Goal: Information Seeking & Learning: Find specific page/section

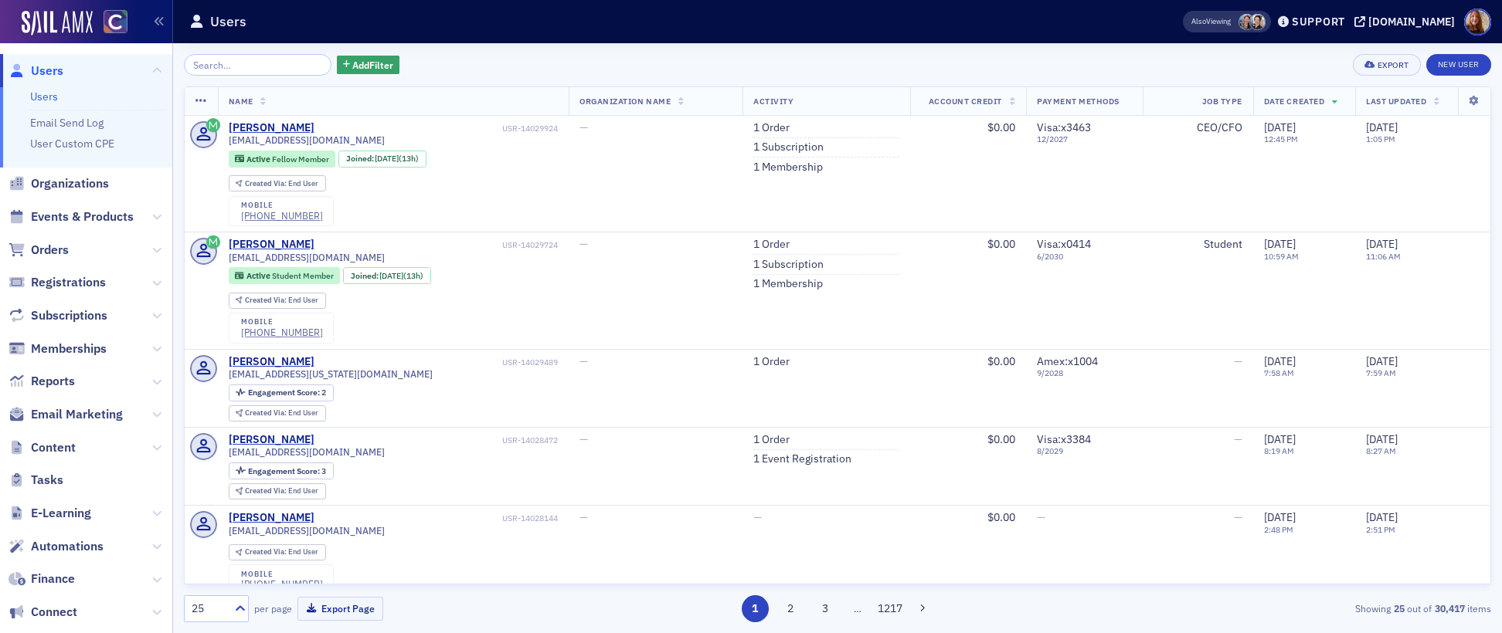
drag, startPoint x: 49, startPoint y: 375, endPoint x: 79, endPoint y: 366, distance: 31.3
click at [48, 375] on span "Reports" at bounding box center [53, 381] width 44 height 17
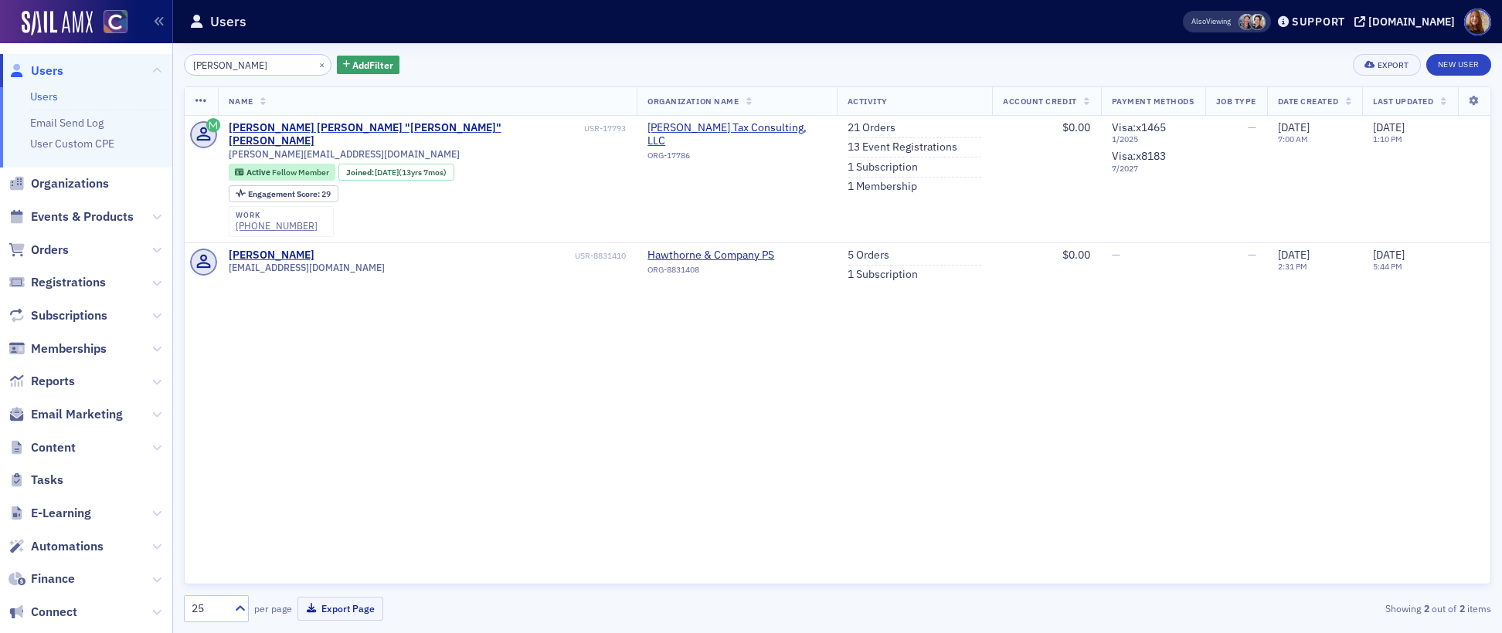
click at [37, 93] on link "Users" at bounding box center [44, 97] width 28 height 14
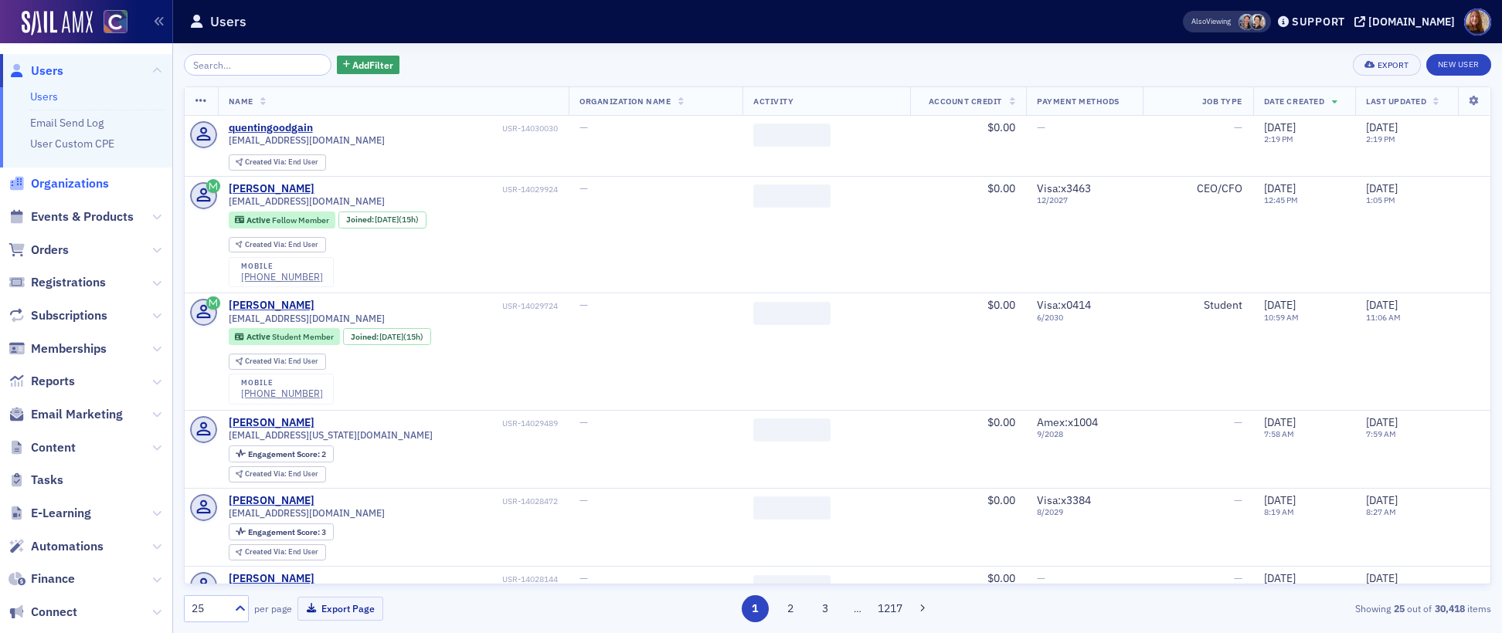
click at [80, 182] on span "Organizations" at bounding box center [70, 183] width 78 height 17
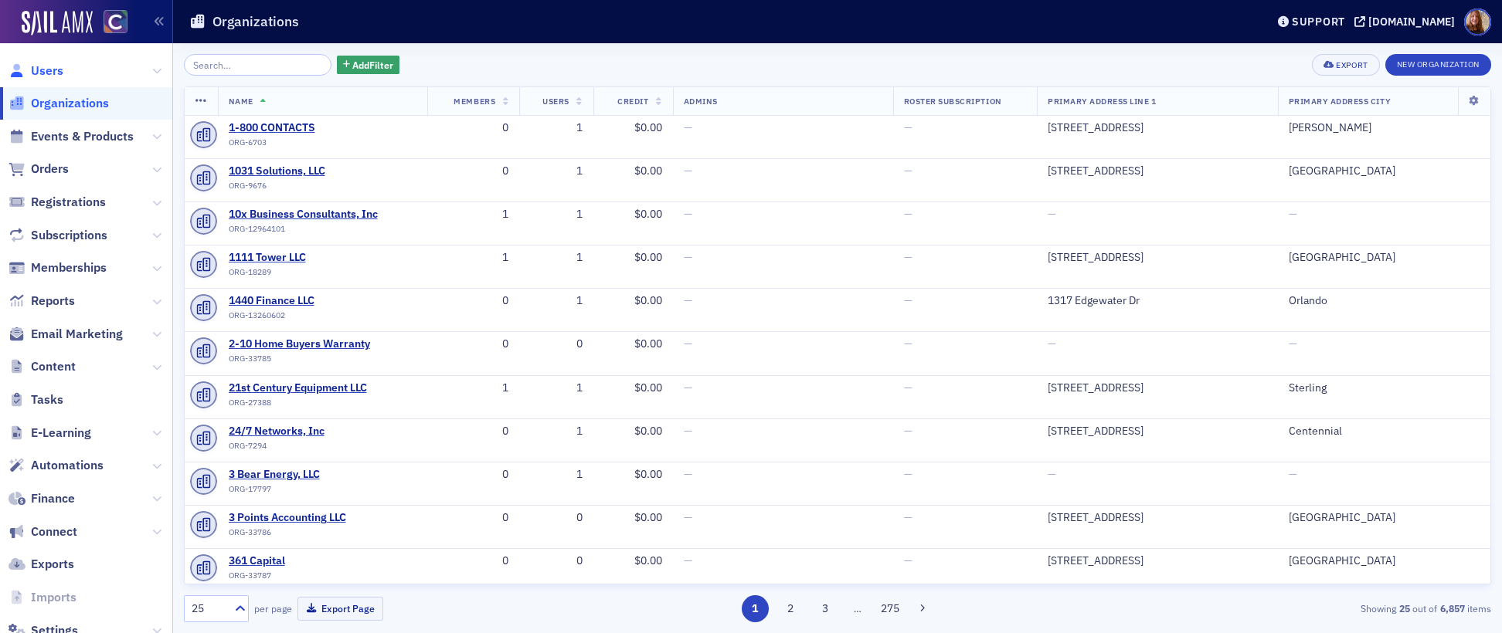
click at [46, 75] on span "Users" at bounding box center [47, 71] width 32 height 17
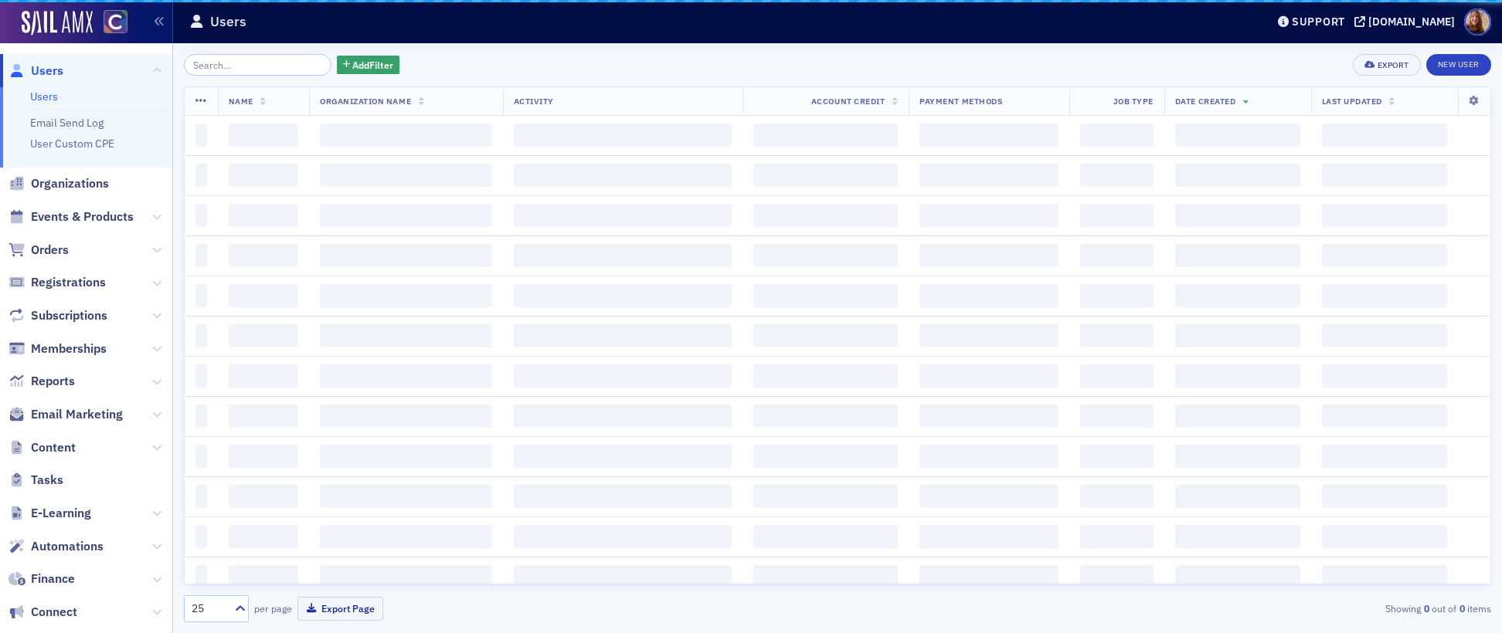
click at [212, 63] on input "search" at bounding box center [258, 65] width 148 height 22
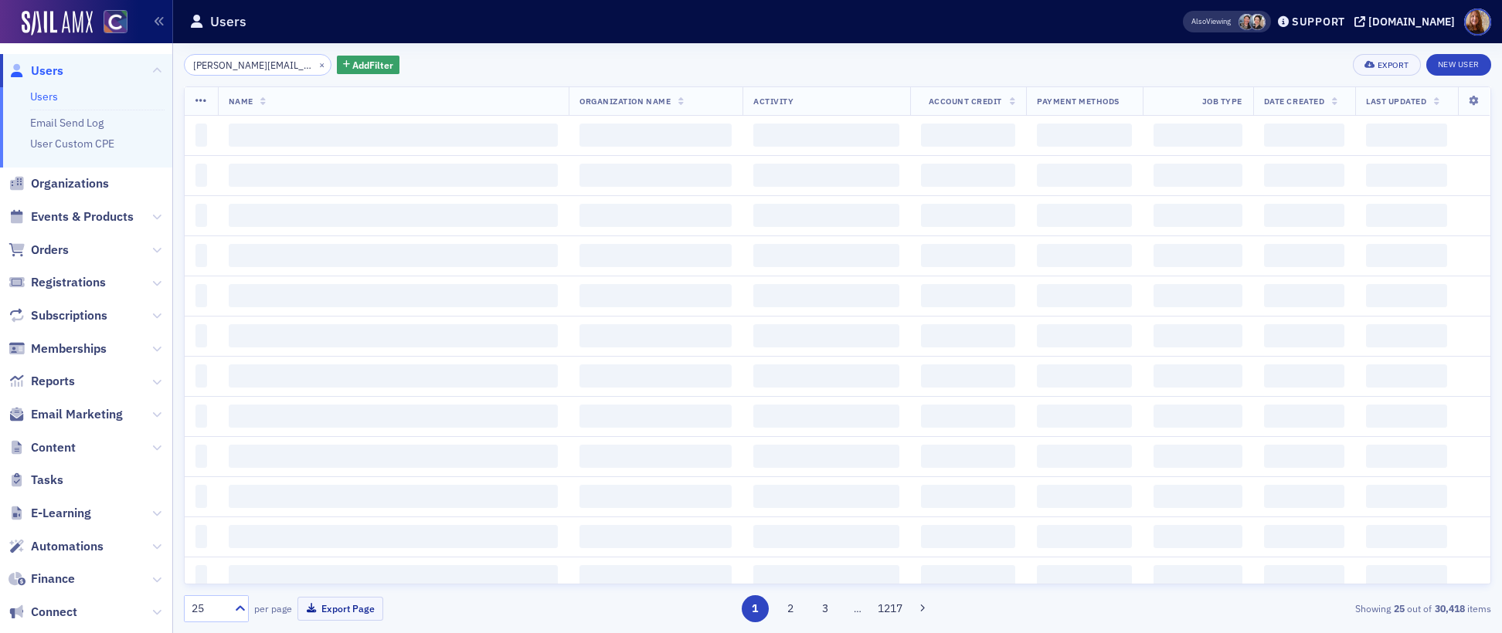
scroll to position [0, 17]
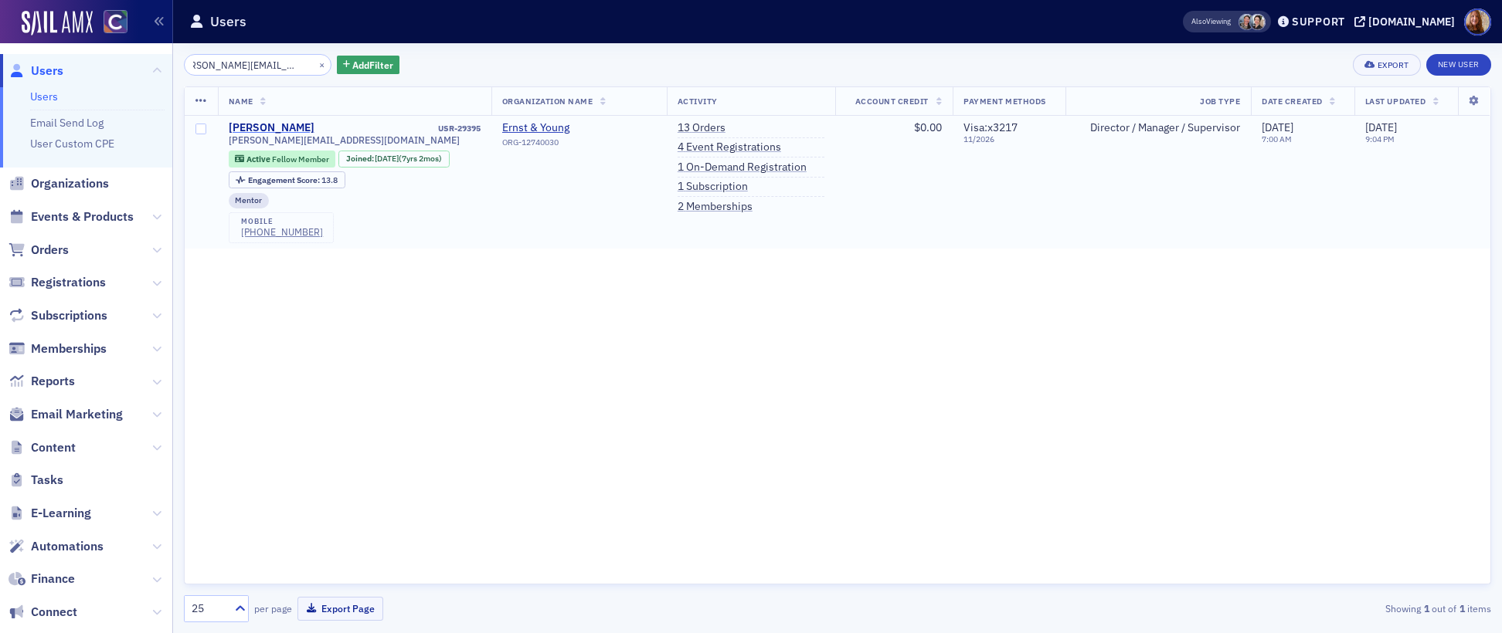
type input "evelyn.kelley12@gmail.com"
click at [247, 121] on div "Evelyn Kelley" at bounding box center [272, 128] width 86 height 14
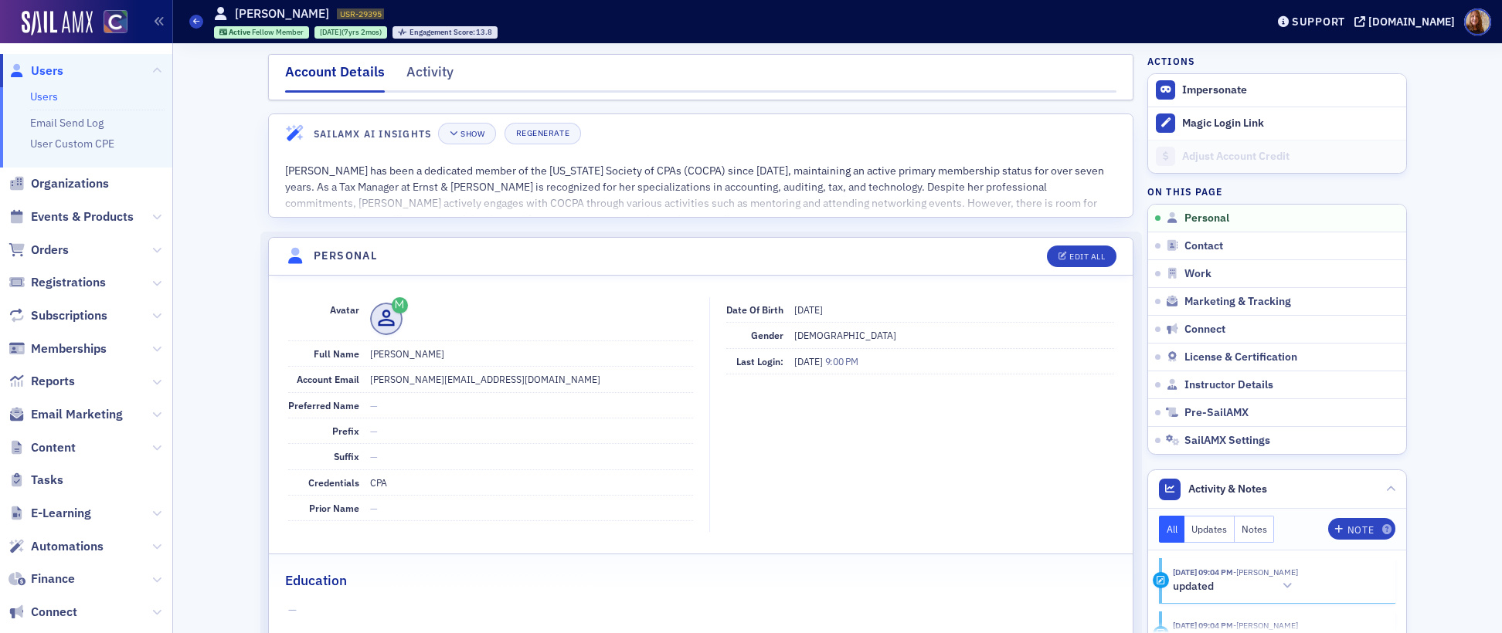
click at [30, 92] on link "Users" at bounding box center [44, 97] width 28 height 14
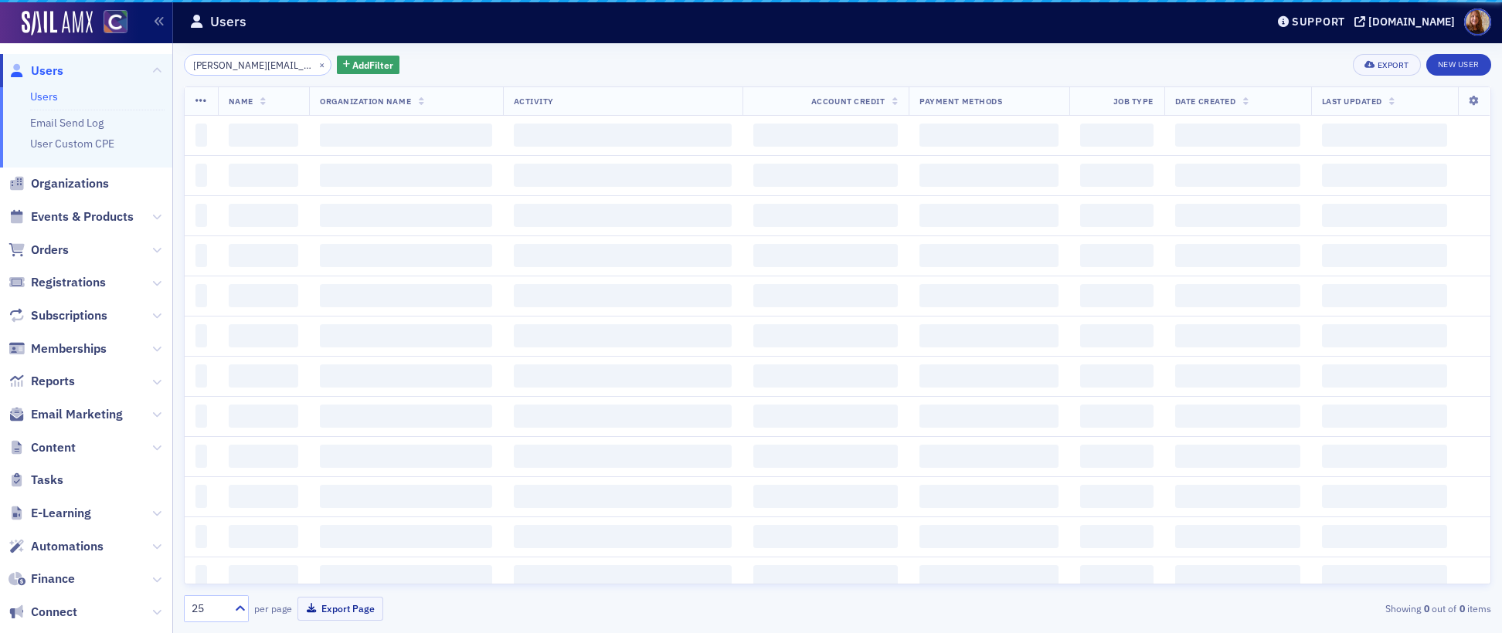
scroll to position [0, 17]
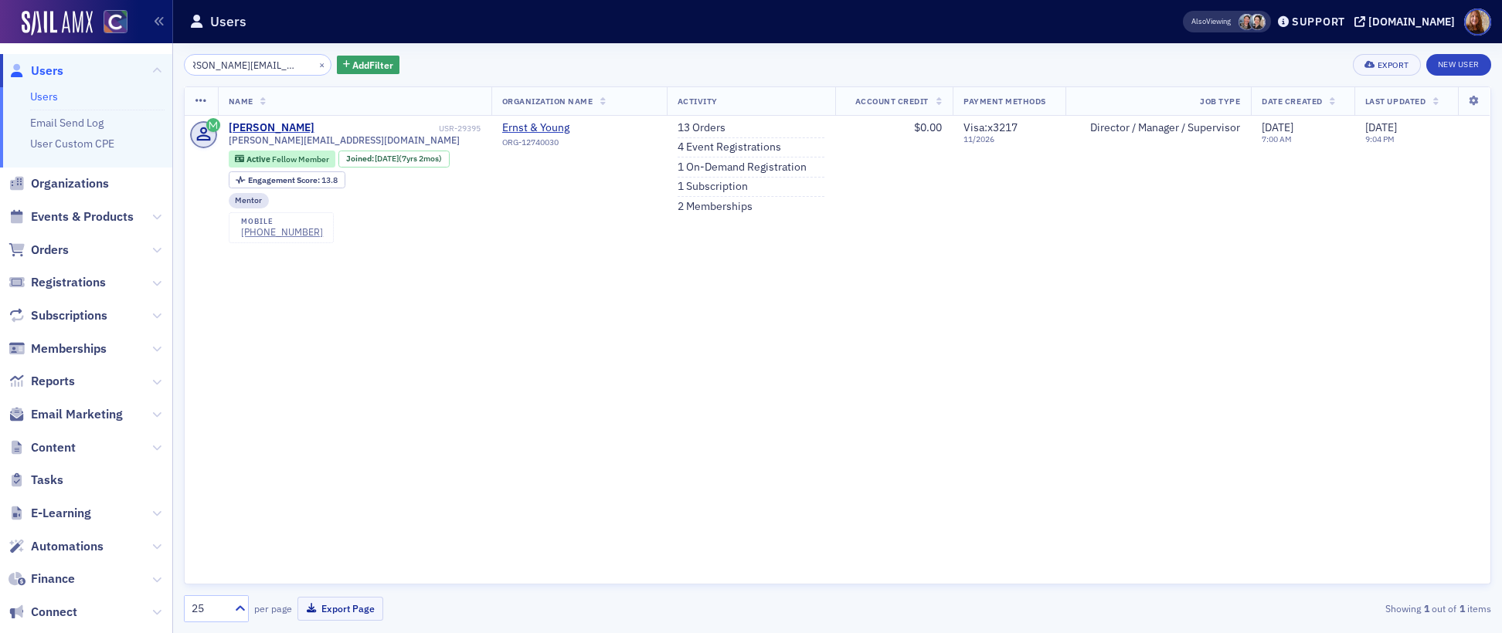
click at [243, 65] on input "evelyn.kelley12@gmail.com" at bounding box center [258, 65] width 148 height 22
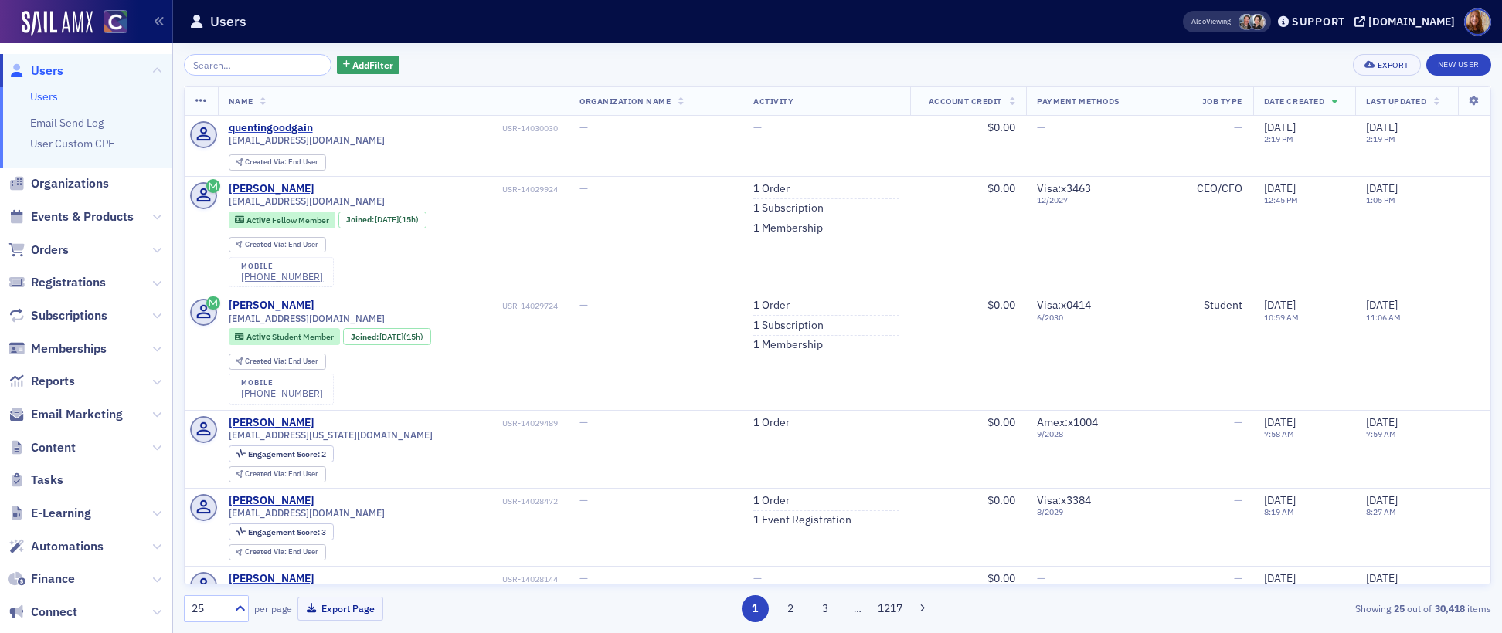
click at [251, 70] on input "search" at bounding box center [258, 65] width 148 height 22
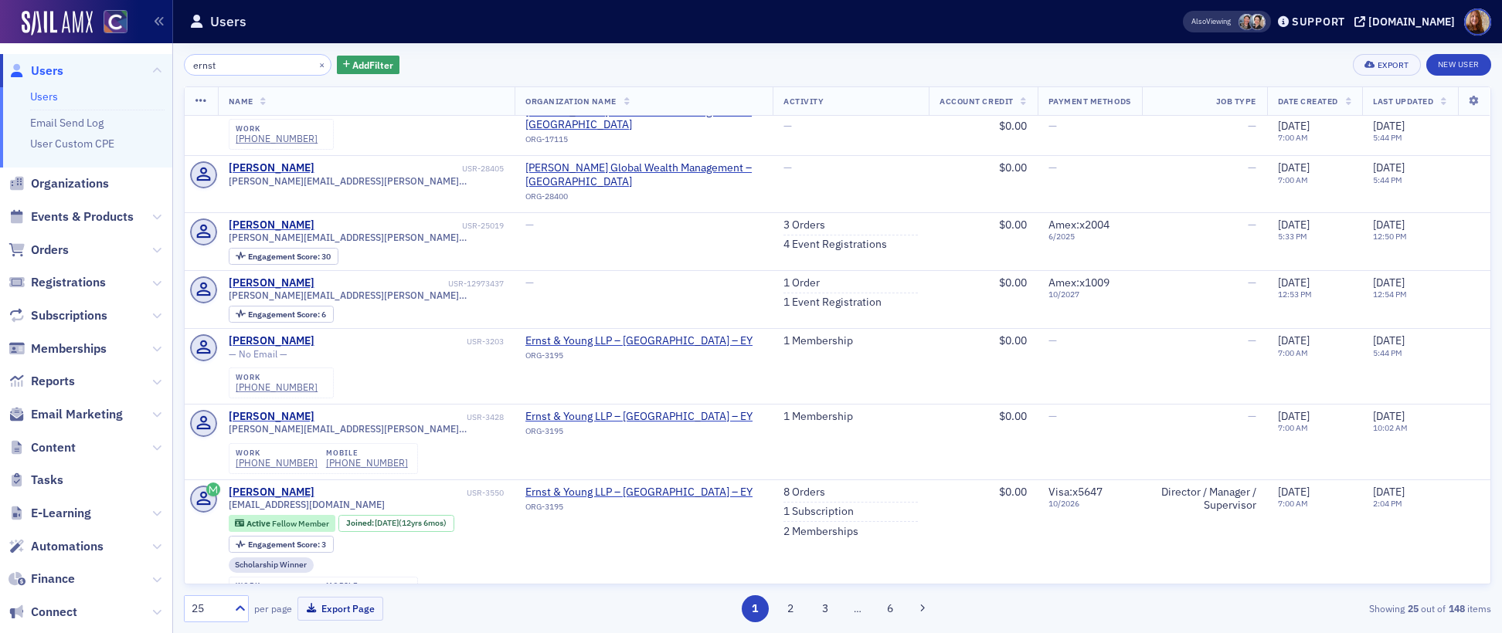
scroll to position [652, 0]
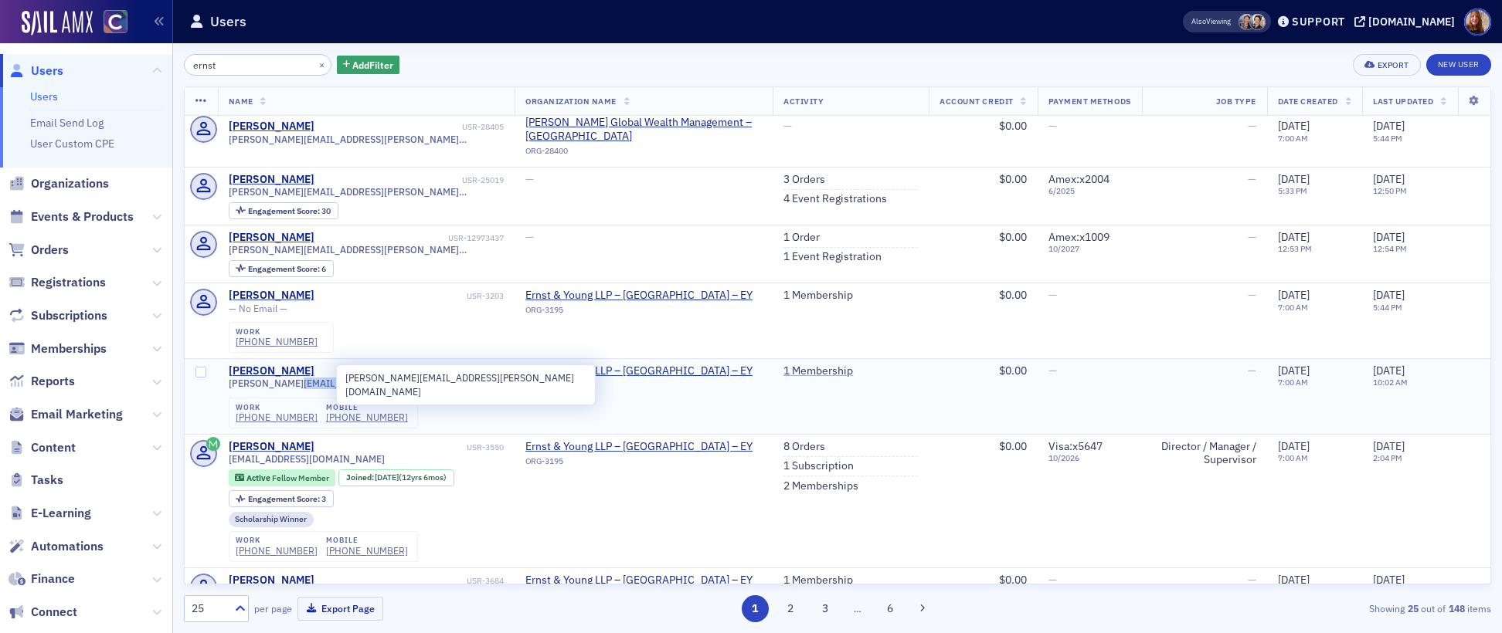
drag, startPoint x: 345, startPoint y: 380, endPoint x: 288, endPoint y: 375, distance: 56.6
click at [288, 378] on div "tara.lundgren@ey.com" at bounding box center [367, 384] width 276 height 12
copy span "@ey.com"
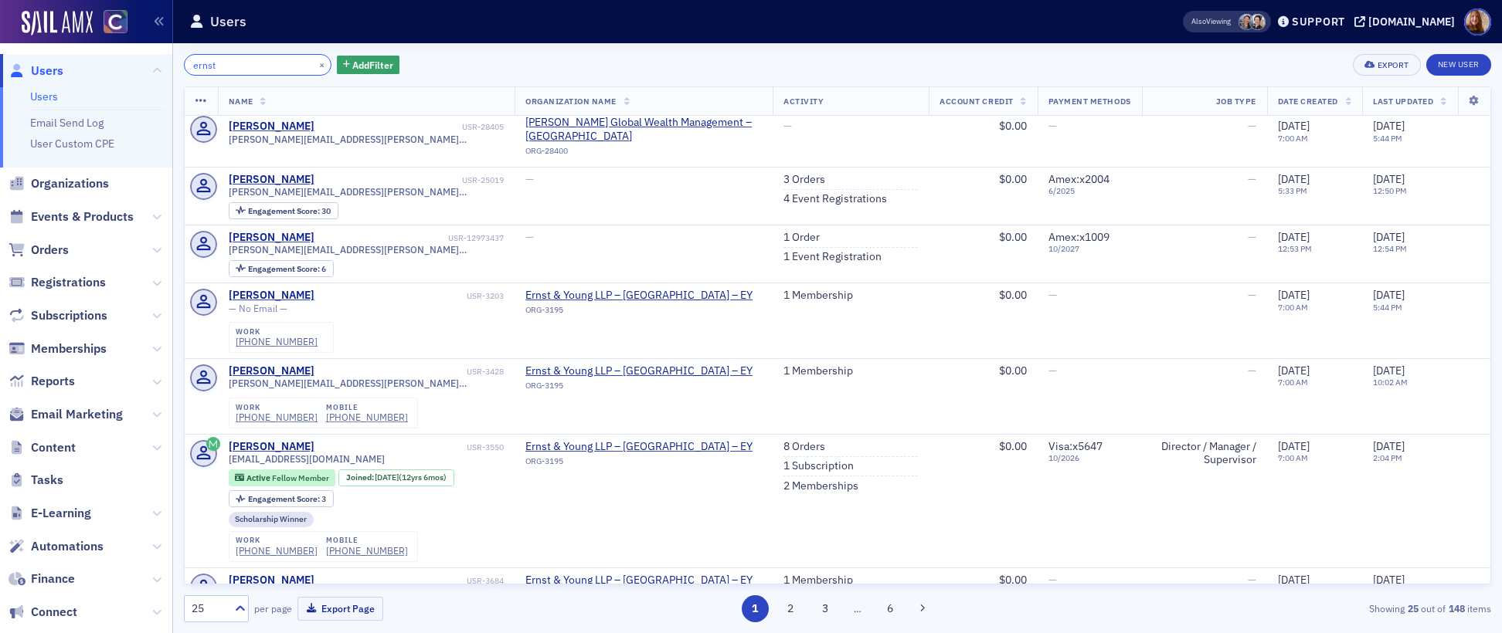
click at [233, 73] on input "ernst" at bounding box center [258, 65] width 148 height 22
click at [196, 65] on input "ernst" at bounding box center [258, 65] width 148 height 22
paste input "@ey.com"
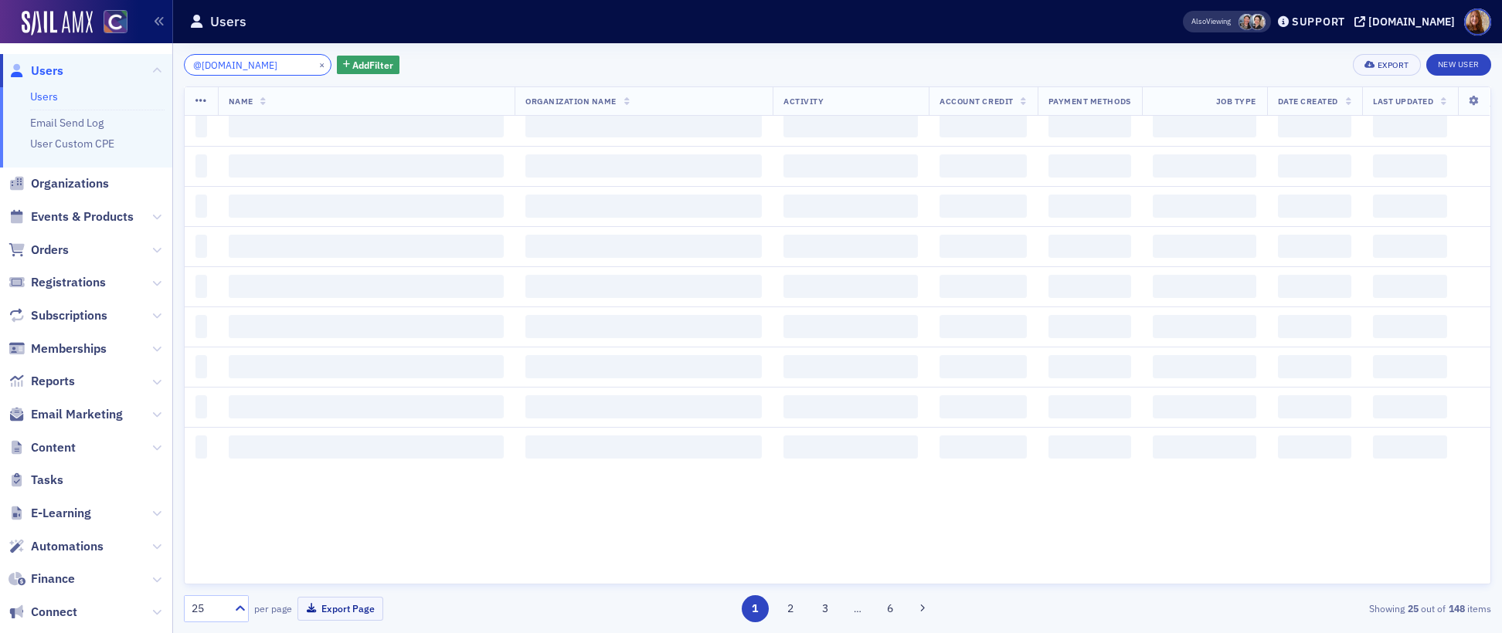
scroll to position [1650, 0]
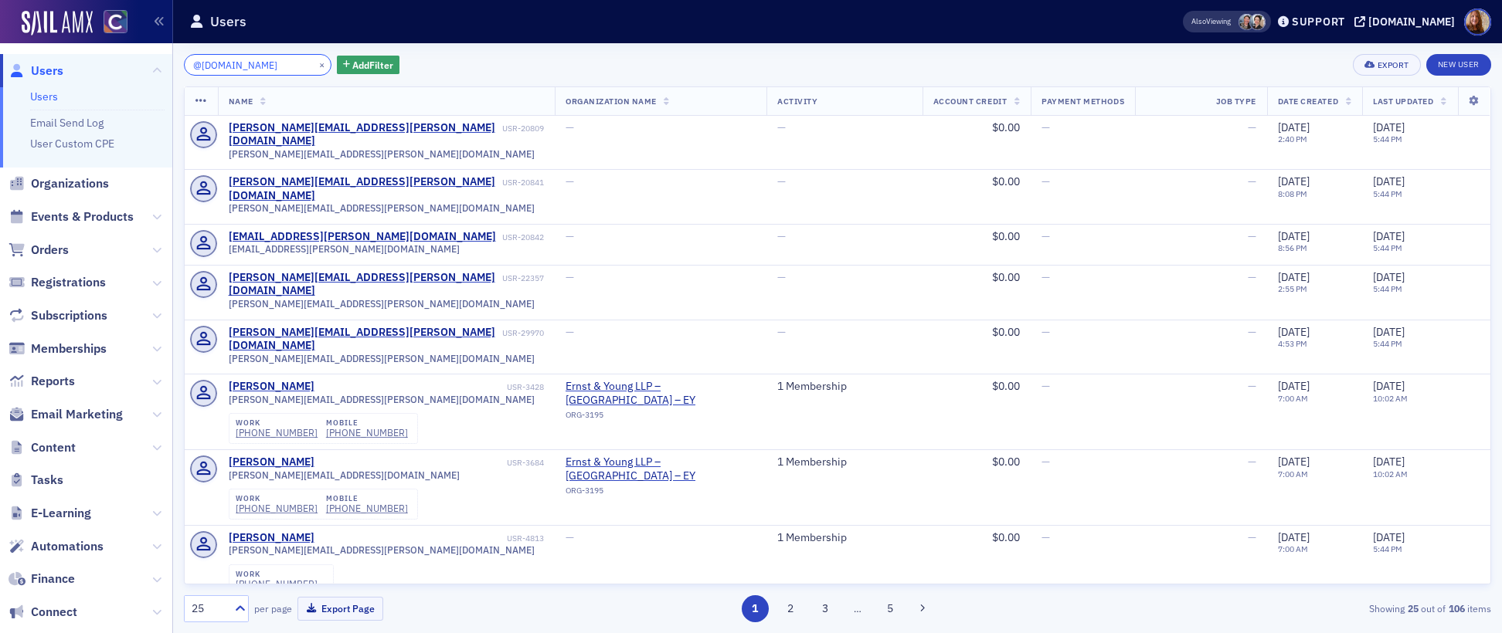
type input "@ey.com"
click at [1328, 104] on th "Date Created" at bounding box center [1314, 101] width 95 height 29
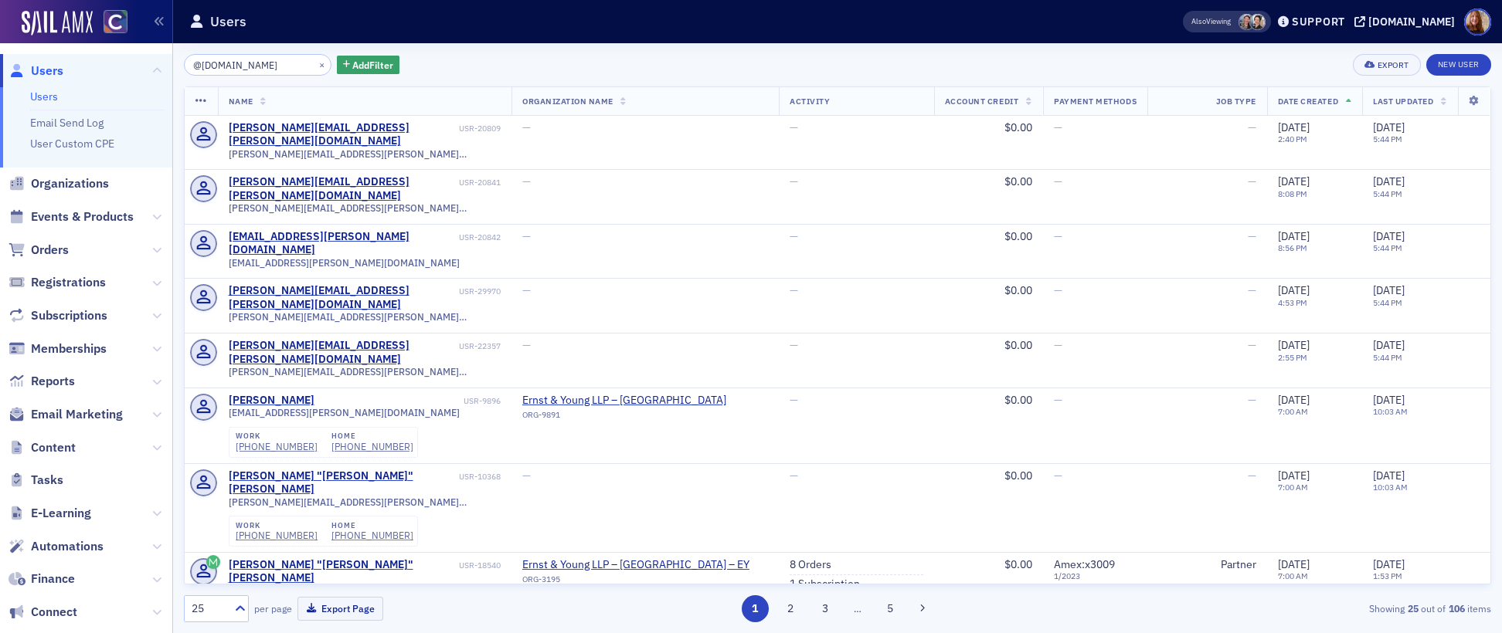
click at [1328, 104] on th "Date Created" at bounding box center [1314, 101] width 95 height 29
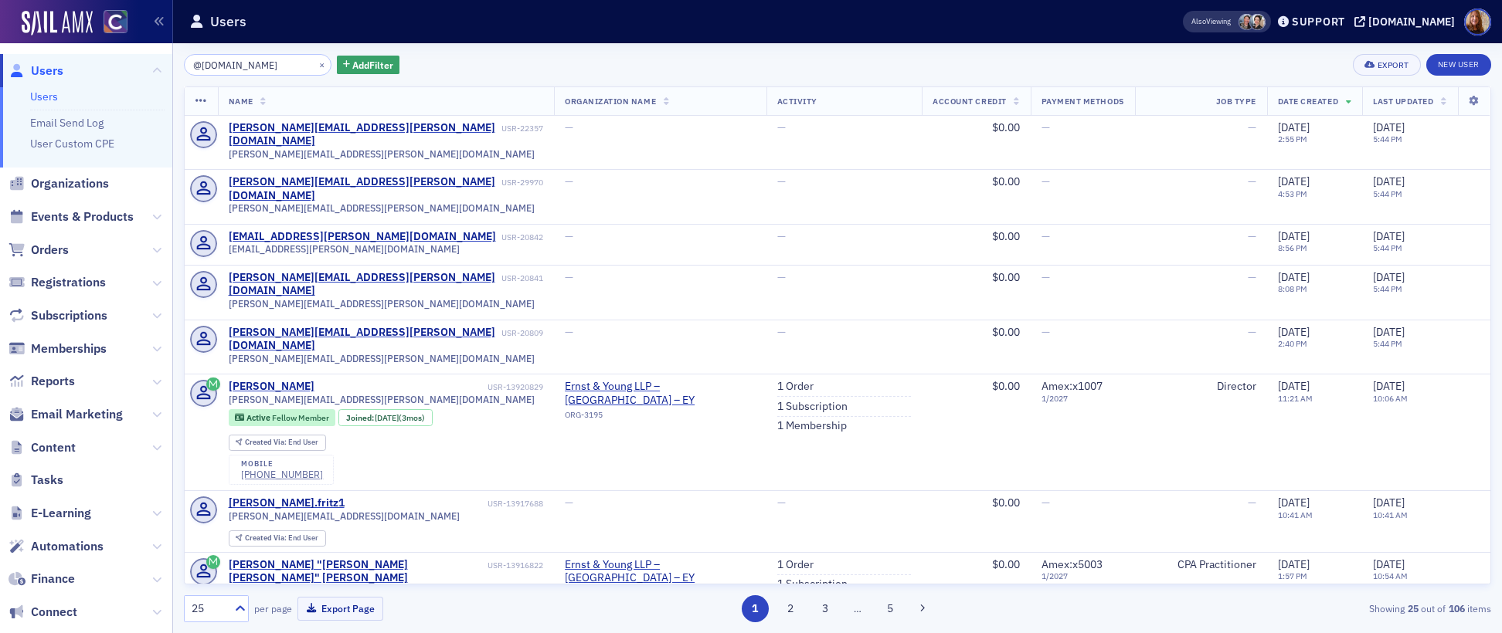
click at [1346, 104] on icon at bounding box center [1349, 102] width 6 height 8
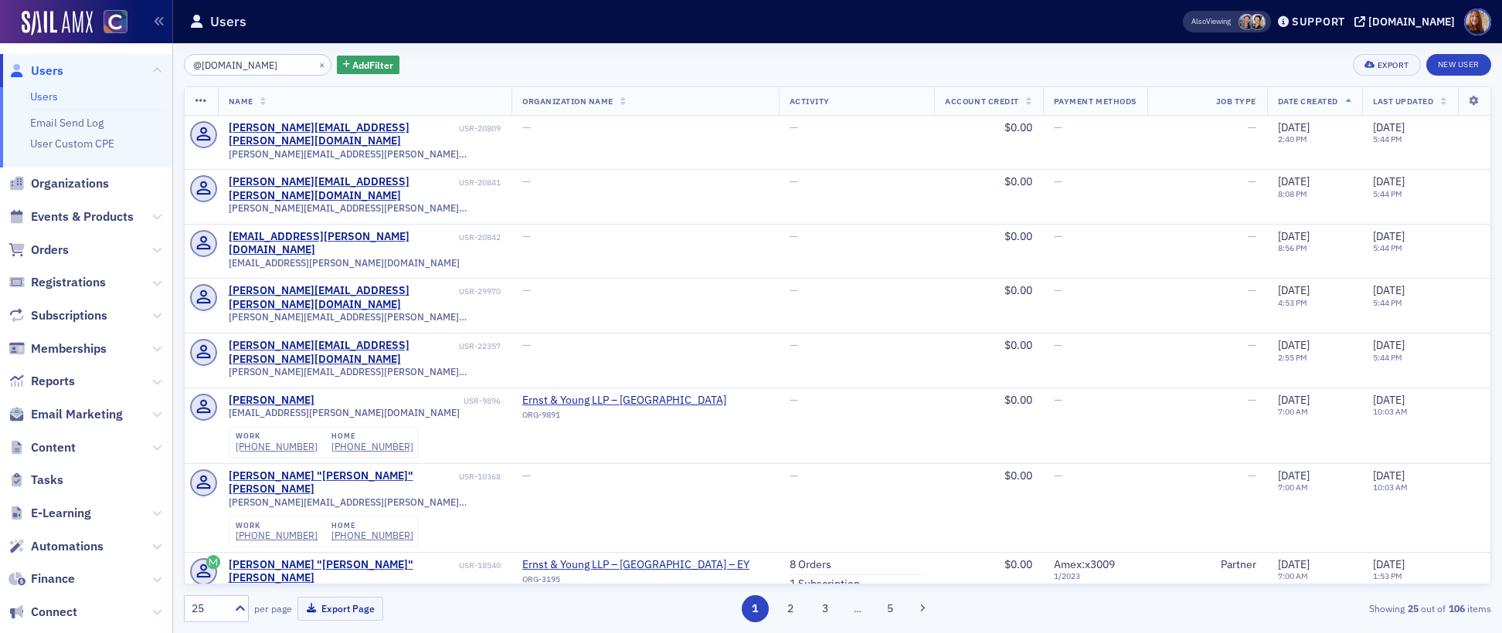
click at [1328, 104] on th "Date Created" at bounding box center [1314, 101] width 95 height 29
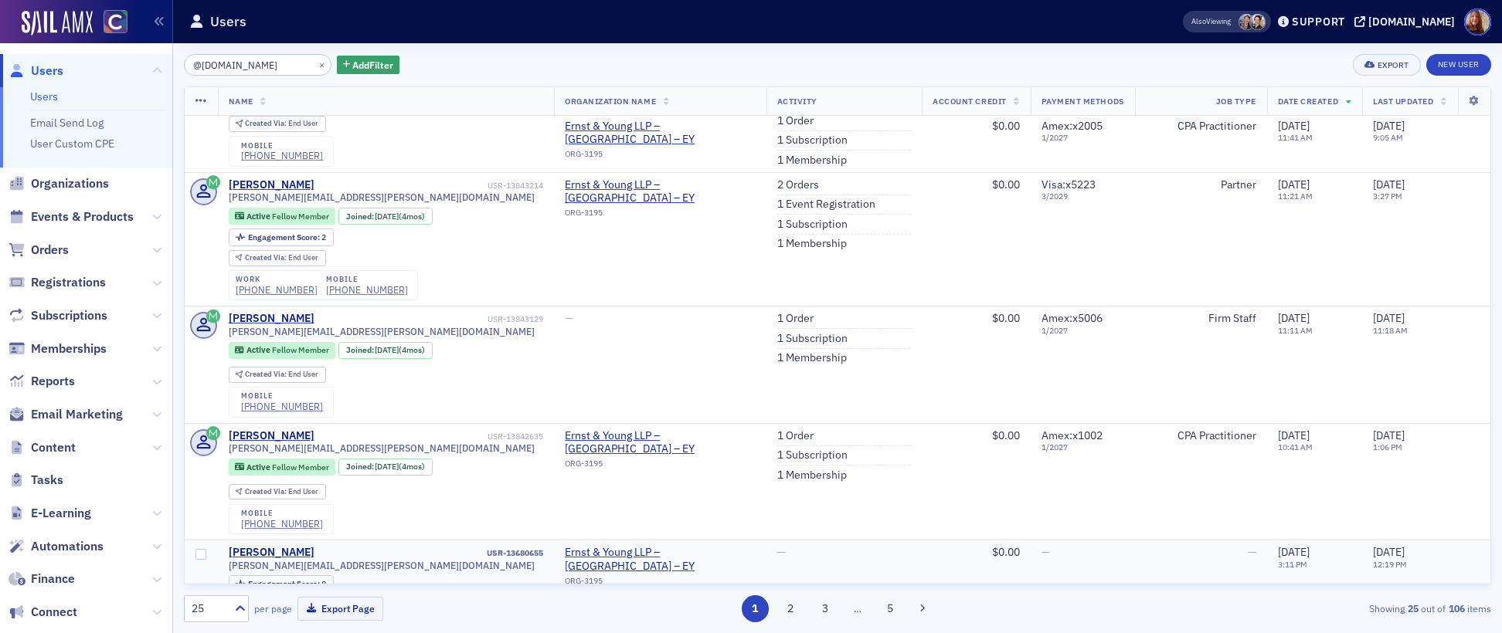
scroll to position [957, 0]
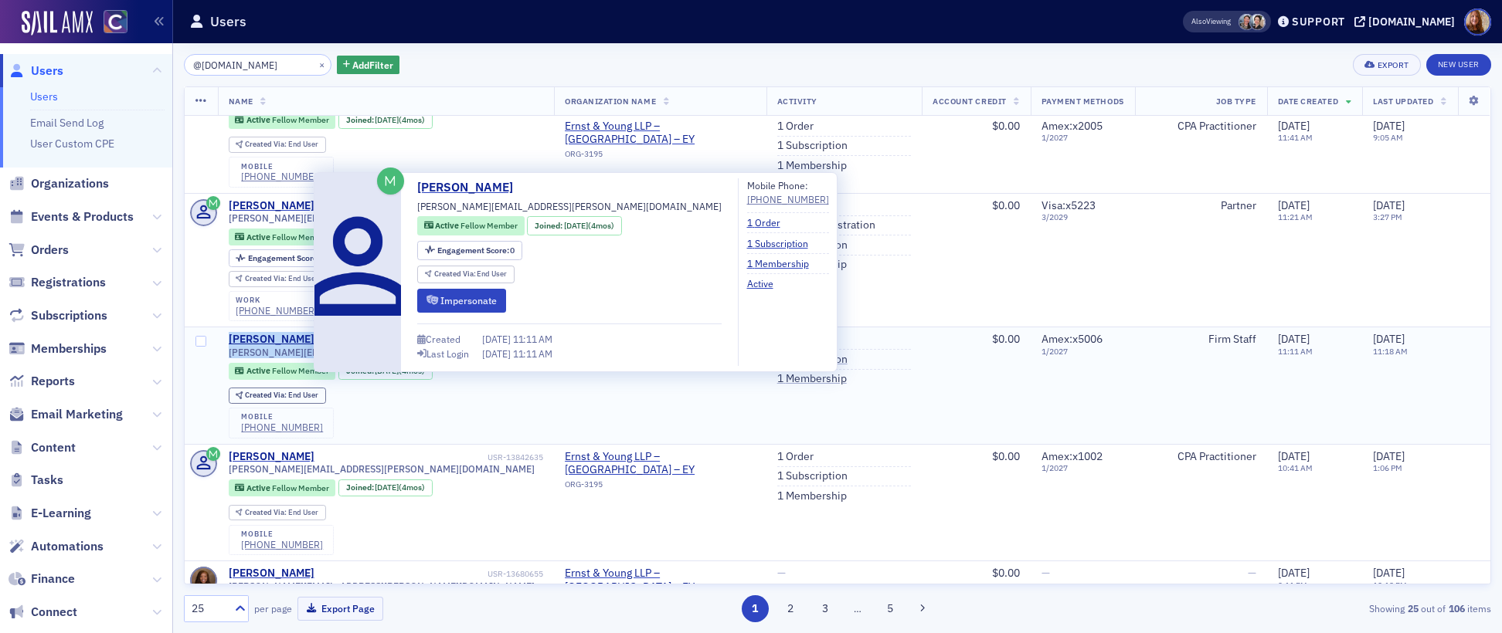
drag, startPoint x: 343, startPoint y: 283, endPoint x: 239, endPoint y: 274, distance: 103.9
click at [229, 333] on div "Carmine Lonardo USR-13843129 carmine.lonardo@ey.com Active Fellow Member Joined…" at bounding box center [386, 385] width 315 height 105
copy div "Carmine Lonardo USR-13843129 carmine.lonardo@ey.com"
click at [272, 333] on div "Carmine Lonardo" at bounding box center [272, 340] width 86 height 14
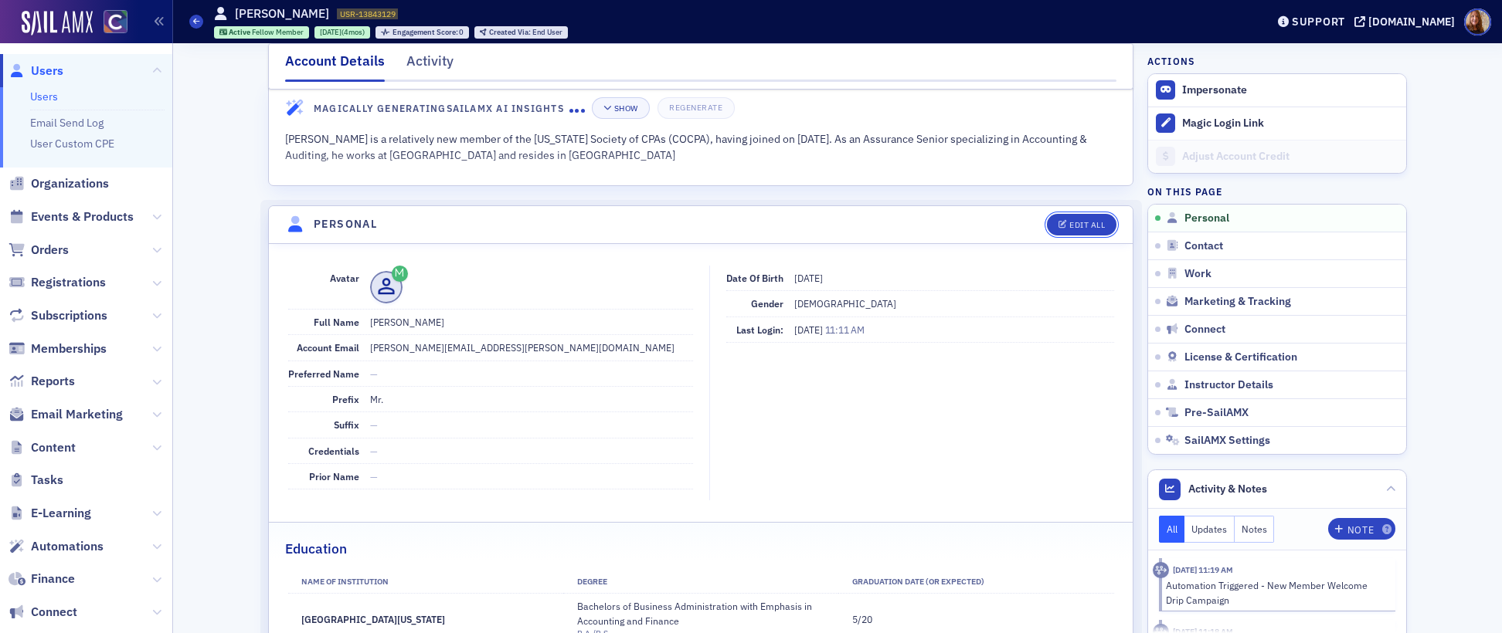
drag, startPoint x: 1078, startPoint y: 228, endPoint x: 1034, endPoint y: 245, distance: 47.9
click at [1078, 229] on div "Edit All" at bounding box center [1087, 225] width 36 height 8
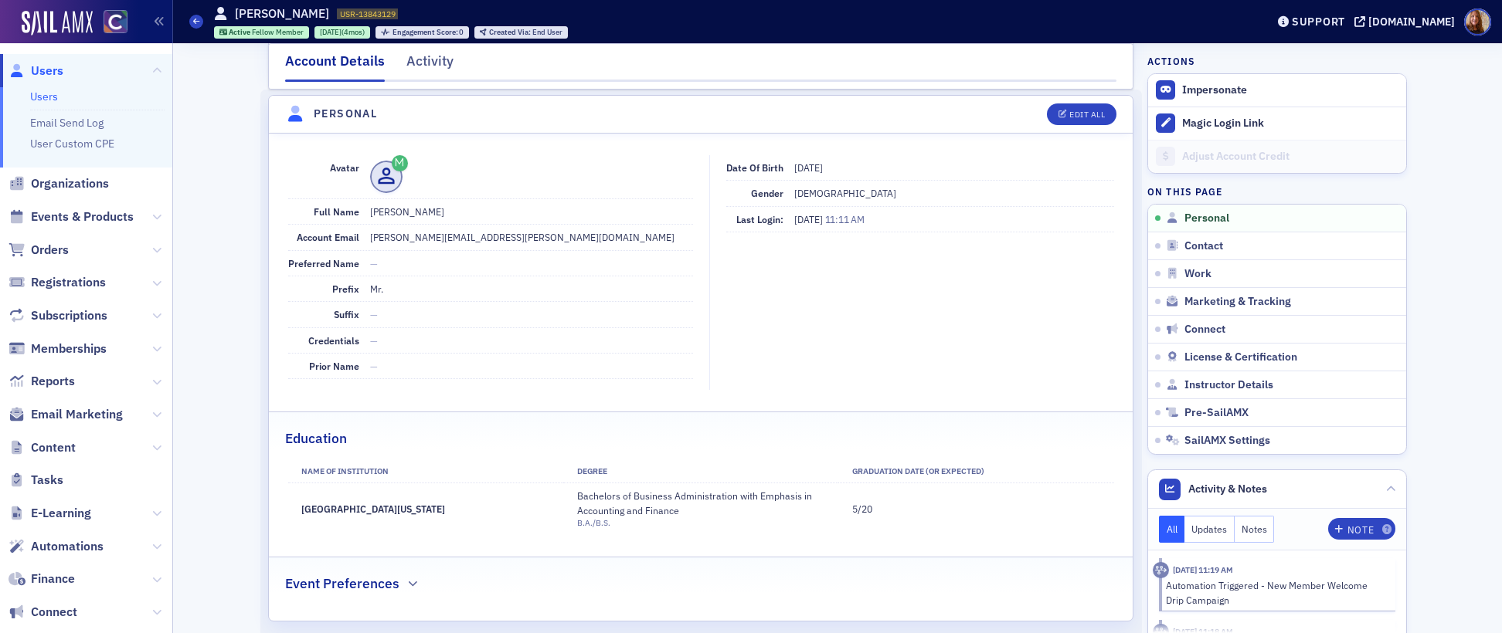
select select "US"
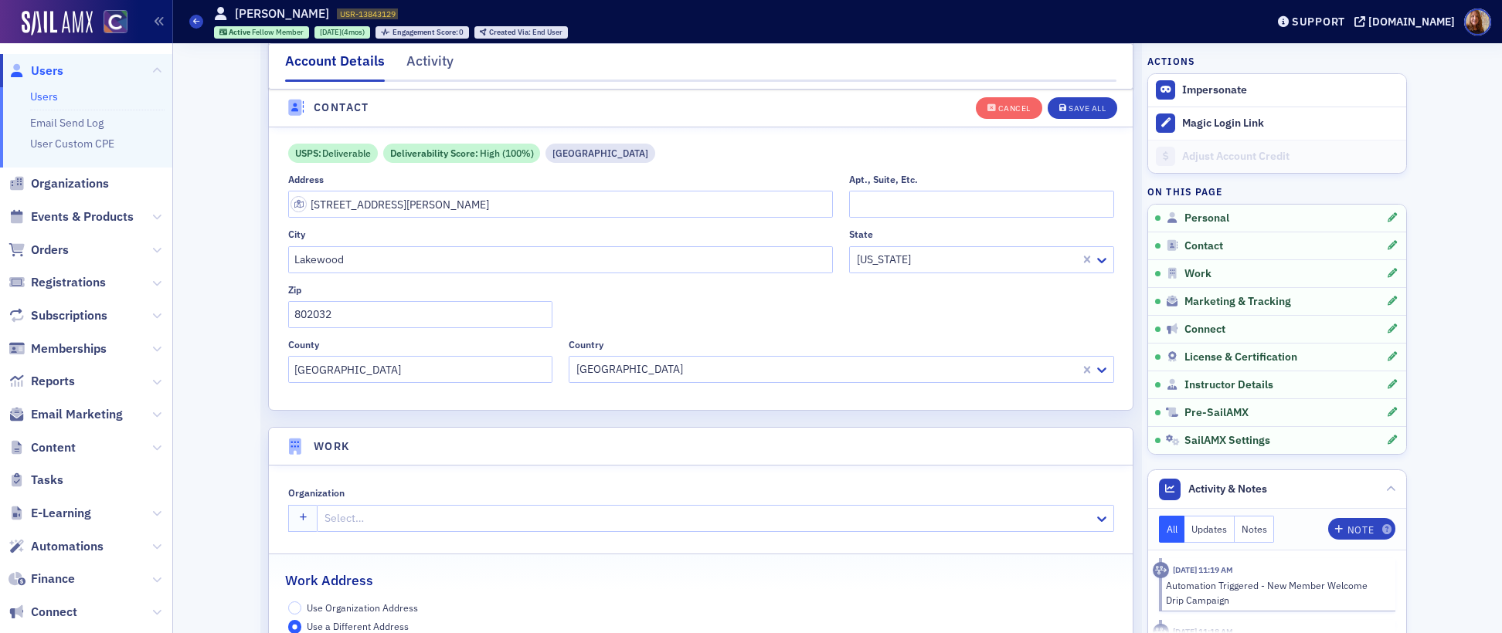
scroll to position [1005, 0]
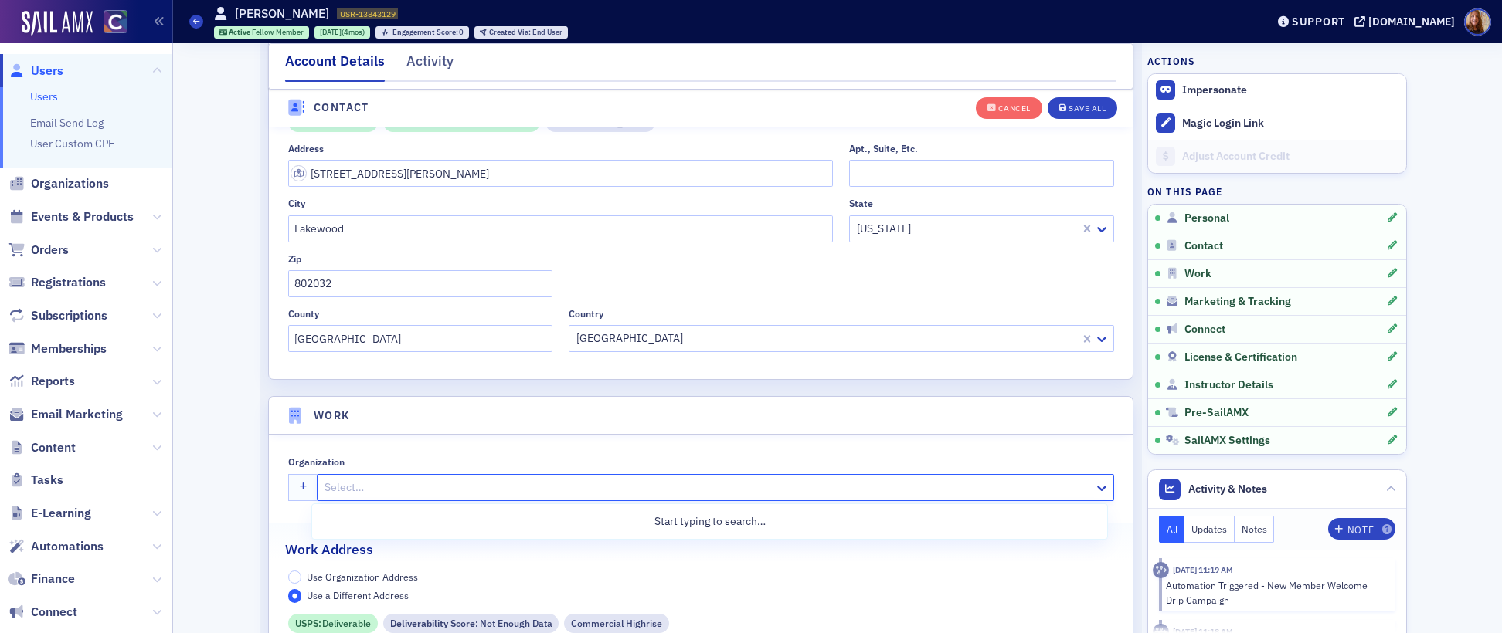
click at [389, 484] on div at bounding box center [707, 487] width 769 height 19
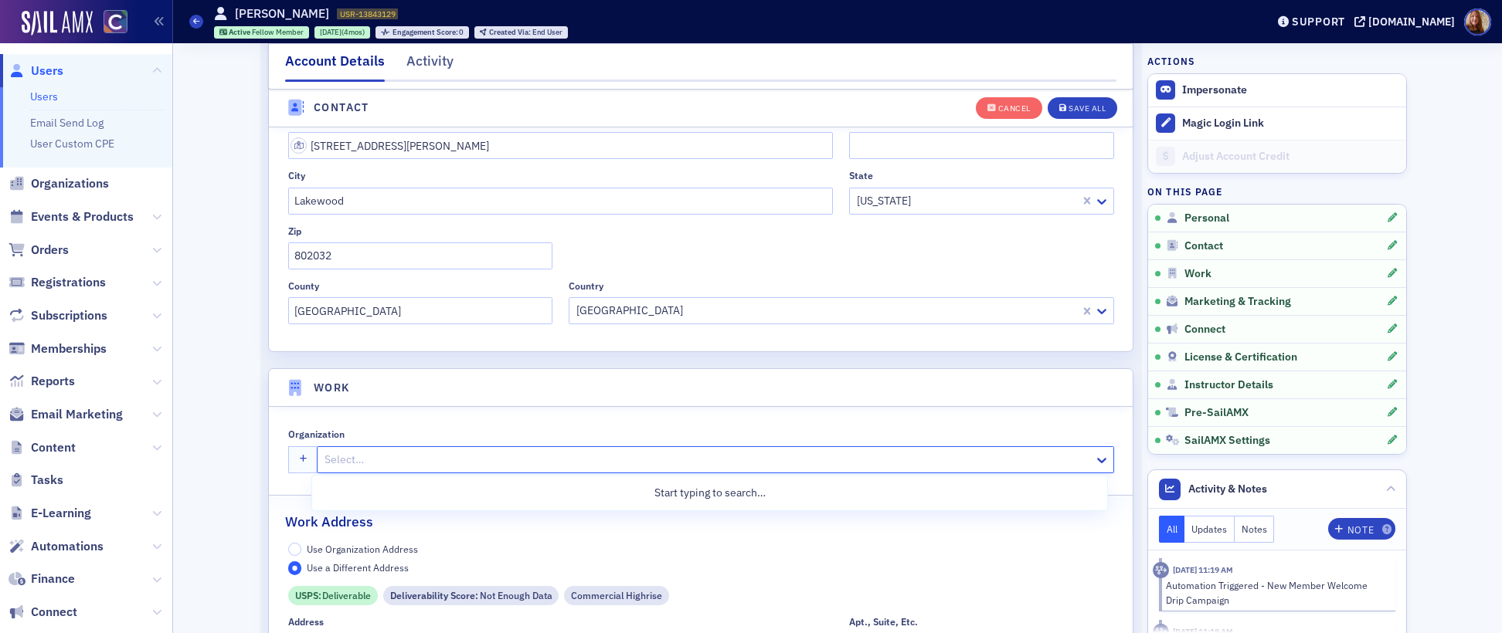
scroll to position [1034, 0]
click at [356, 550] on span "Use Organization Address" at bounding box center [362, 548] width 111 height 12
click at [302, 550] on input "Use Organization Address" at bounding box center [295, 549] width 14 height 14
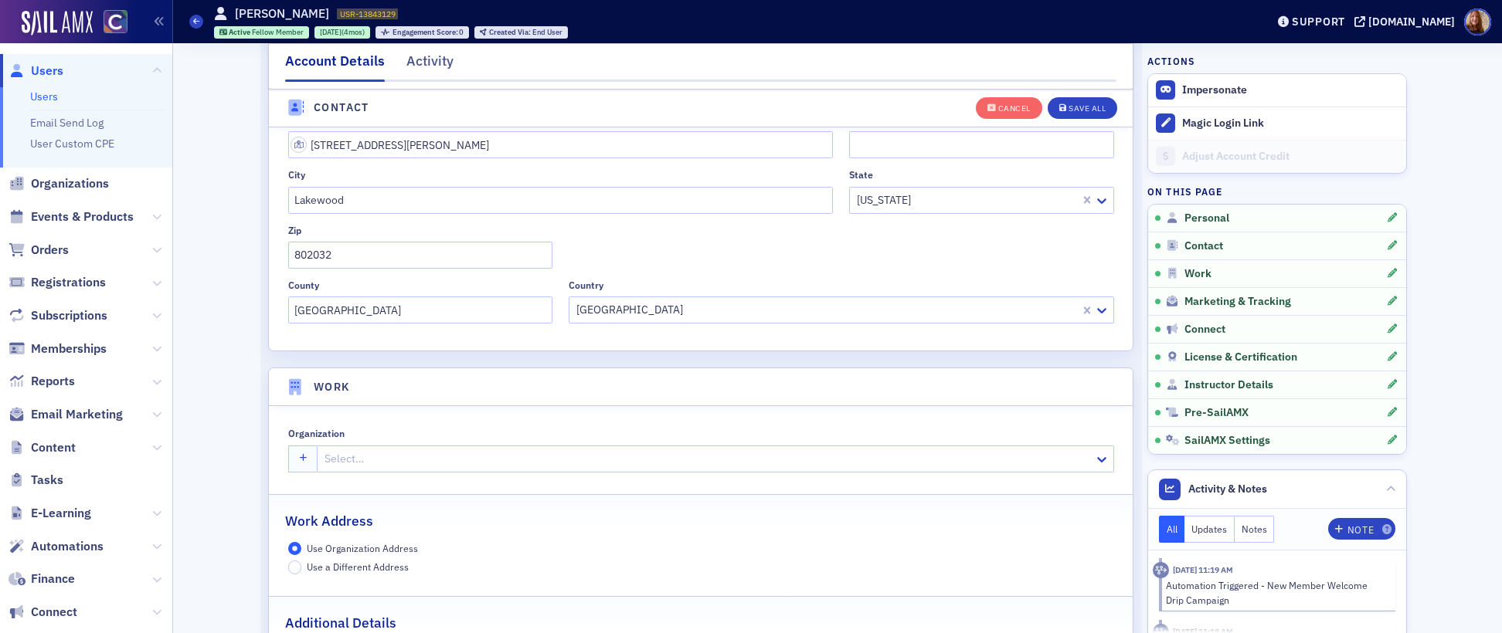
click at [372, 460] on div at bounding box center [707, 459] width 769 height 19
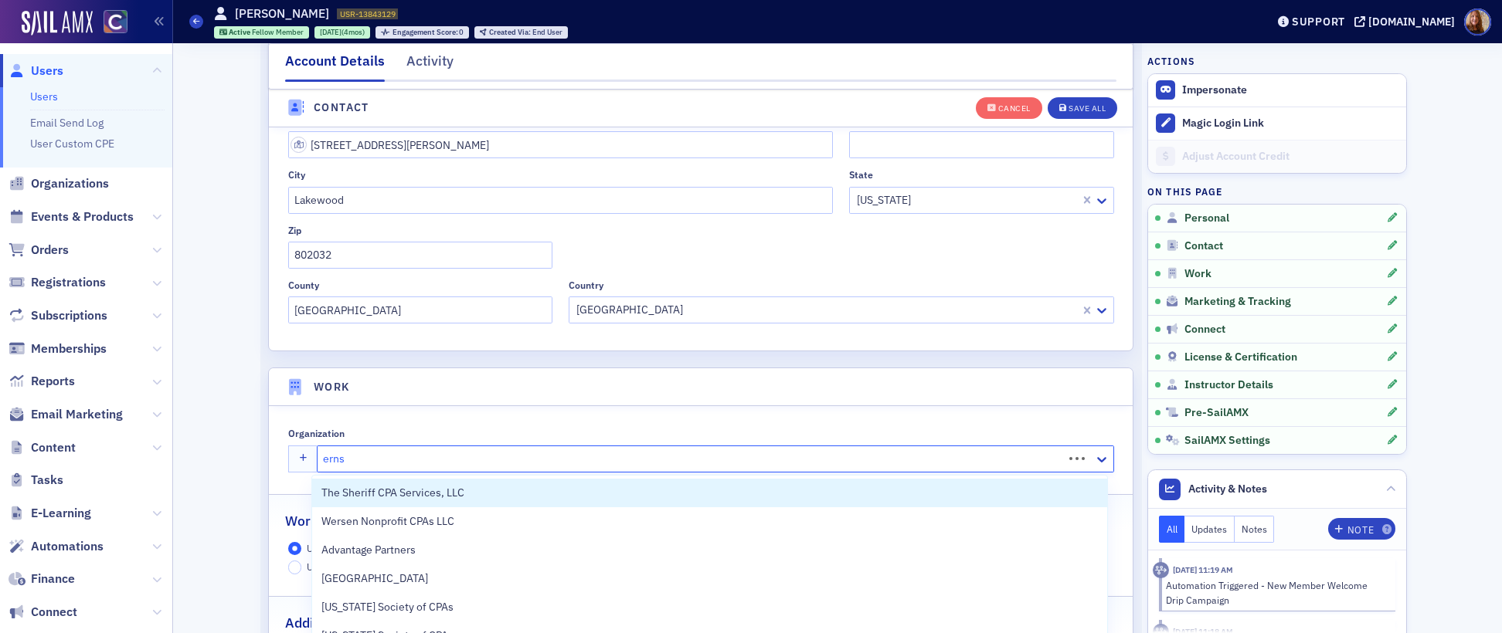
type input "ernst"
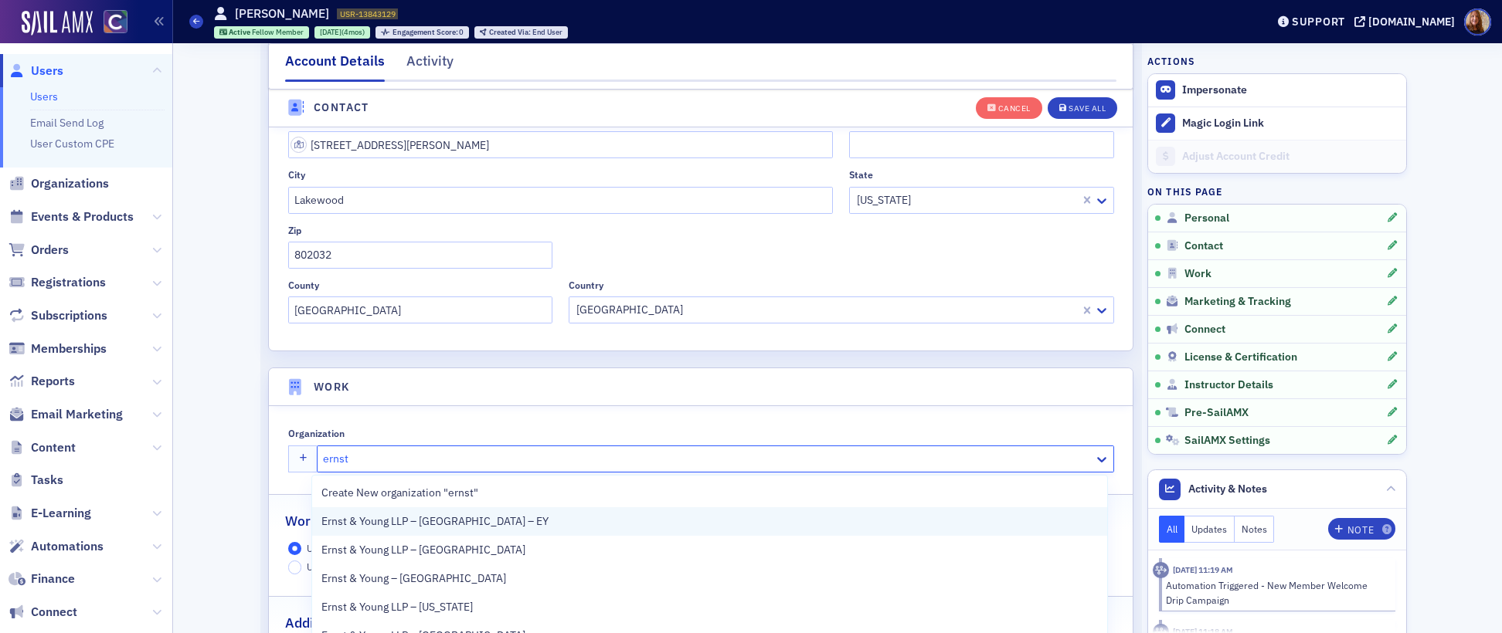
click at [444, 520] on span "Ernst & Young LLP – Denver – EY" at bounding box center [434, 522] width 227 height 16
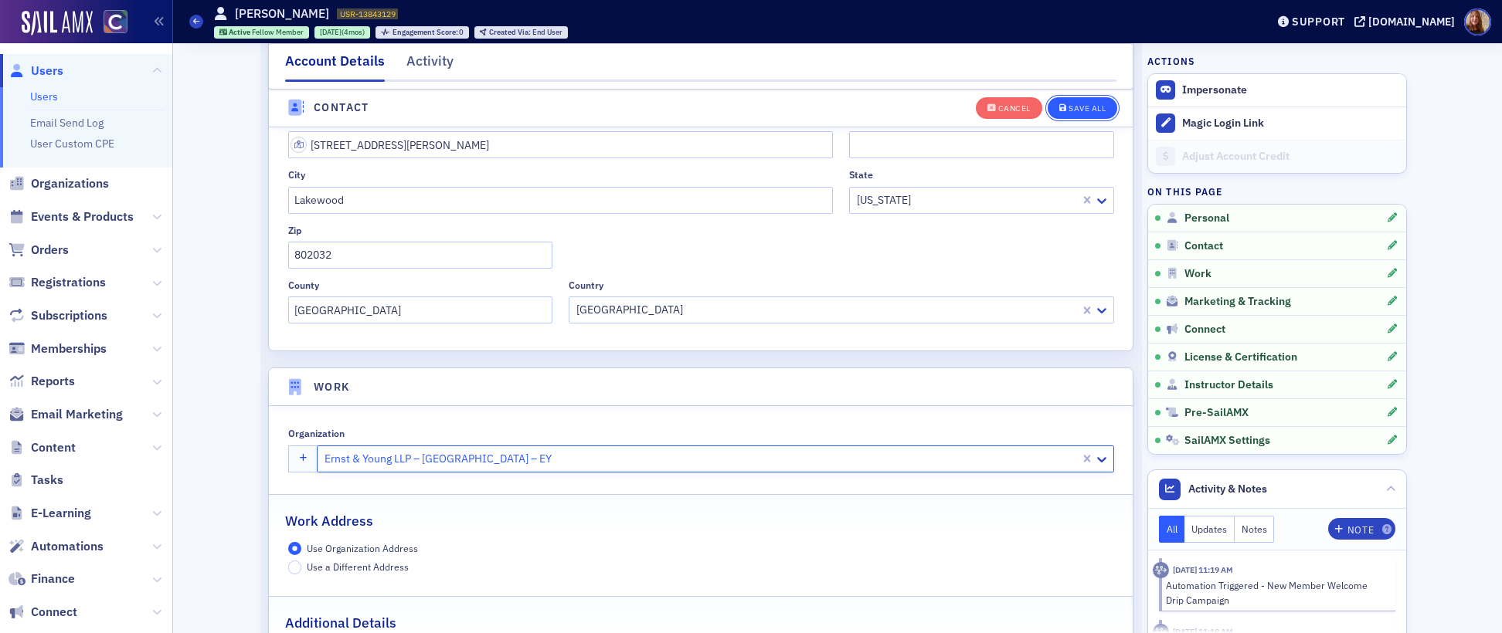
click at [1071, 107] on div "Save All" at bounding box center [1086, 108] width 37 height 8
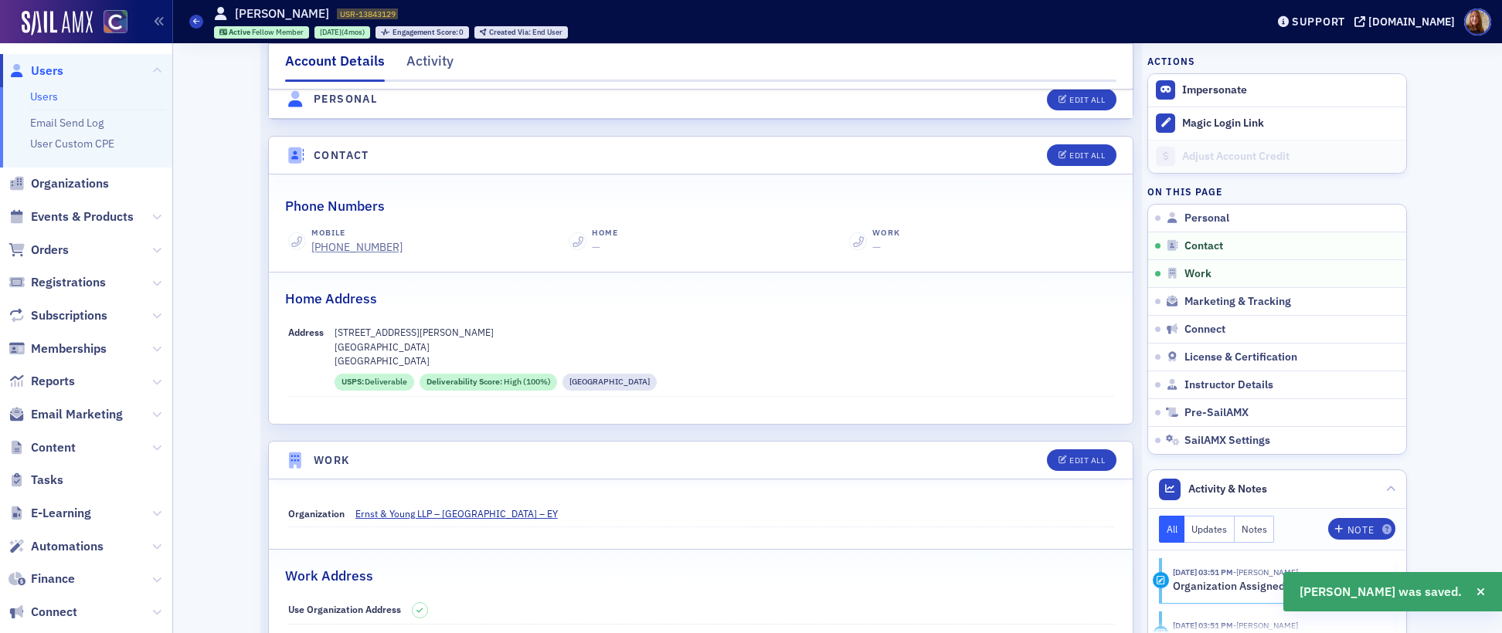
scroll to position [161, 0]
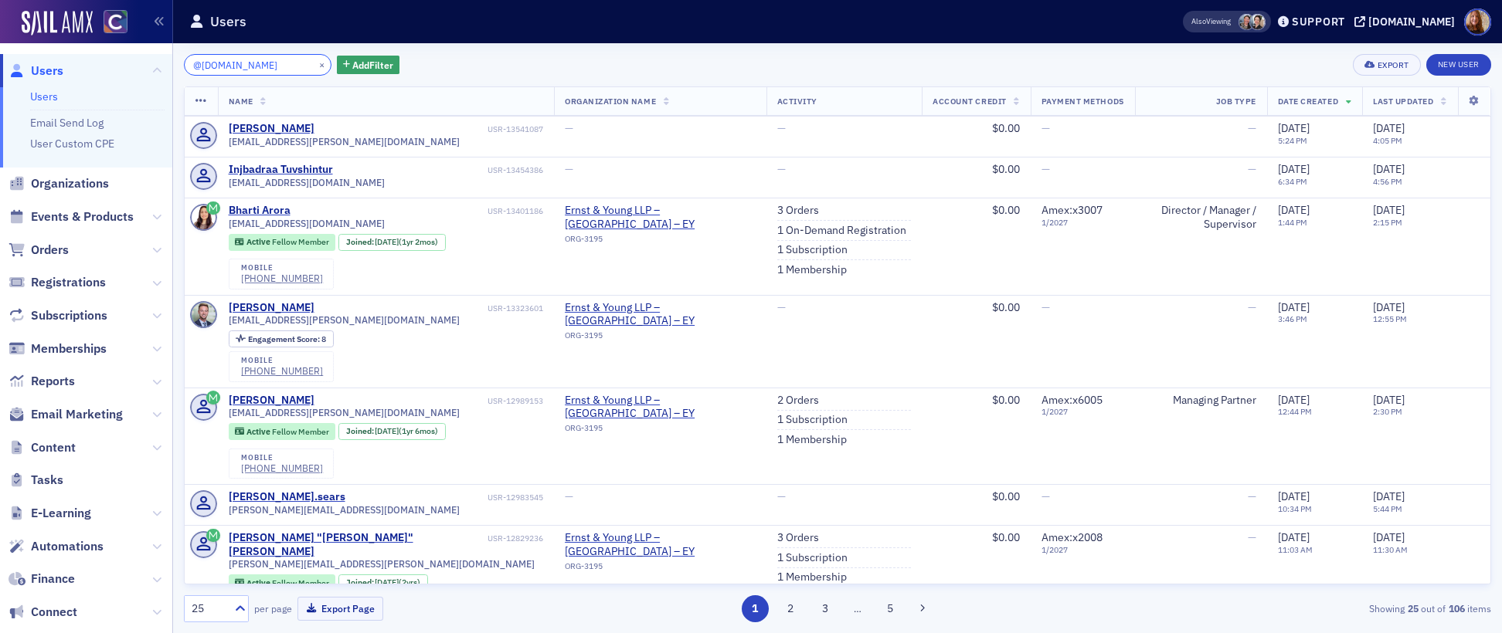
scroll to position [1601, 0]
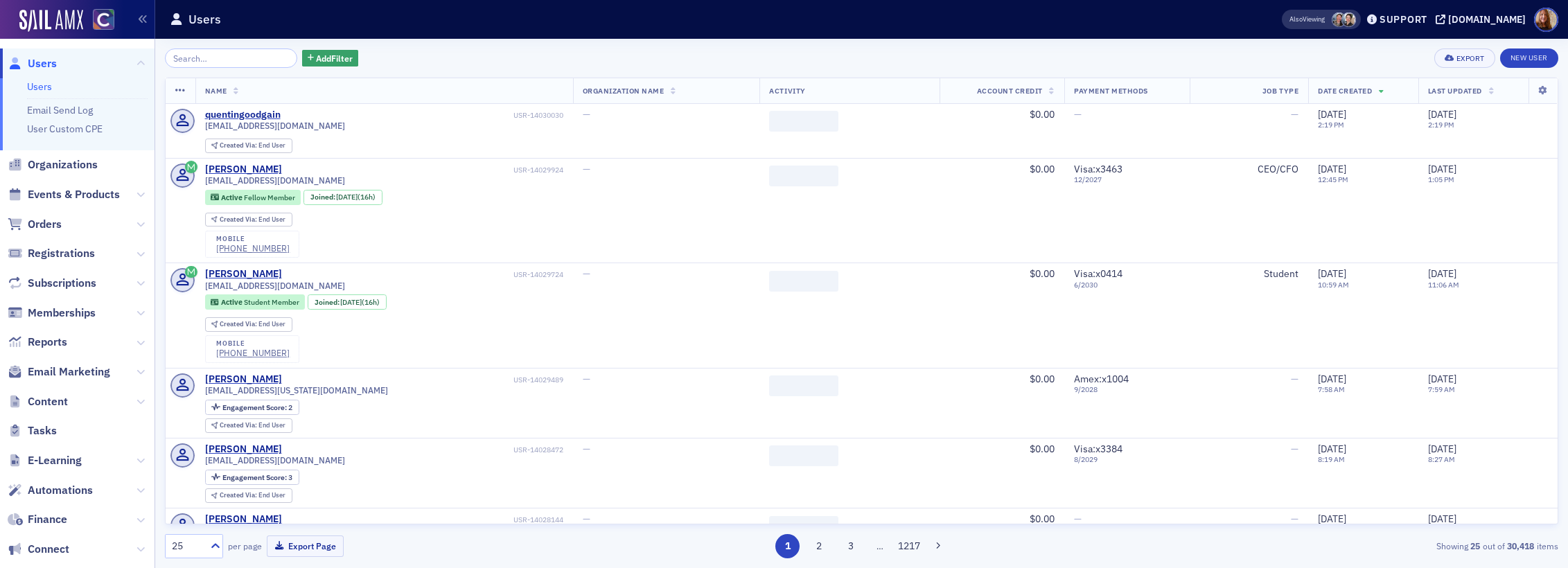
click at [211, 59] on input "search" at bounding box center [231, 58] width 133 height 20
click at [85, 189] on span "Events & Products" at bounding box center [74, 195] width 92 height 15
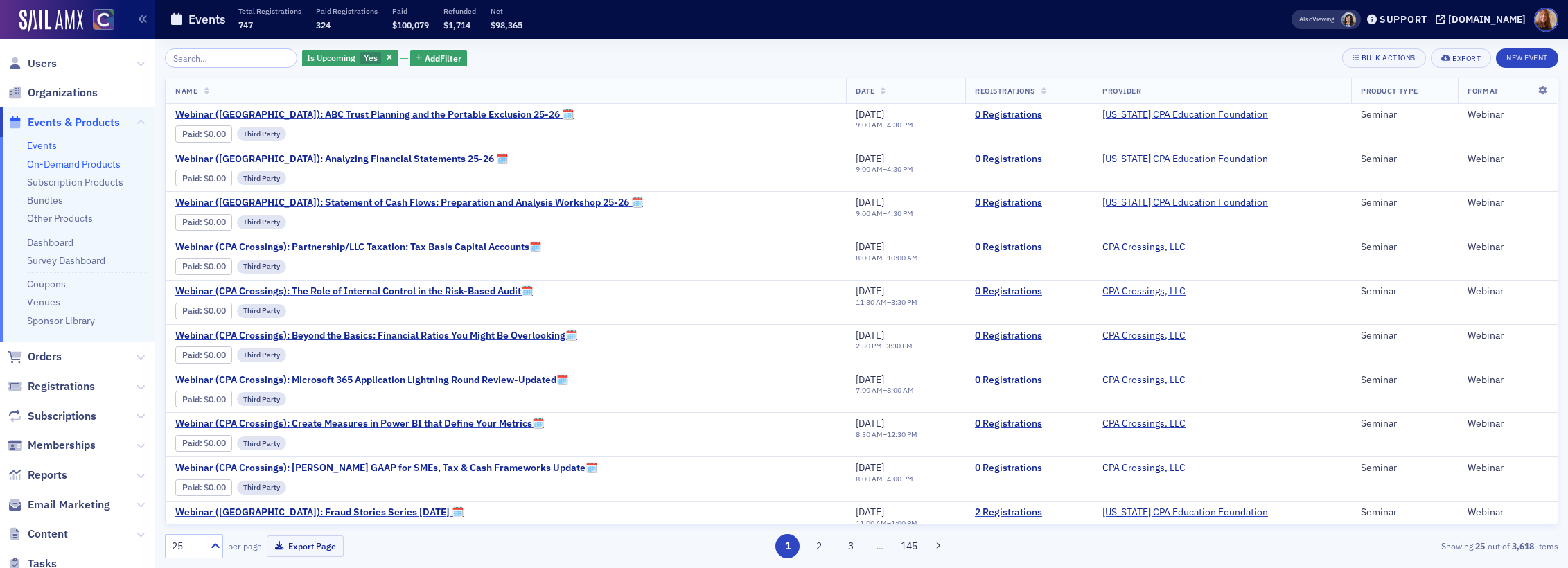
click at [92, 162] on link "On-Demand Products" at bounding box center [74, 164] width 93 height 13
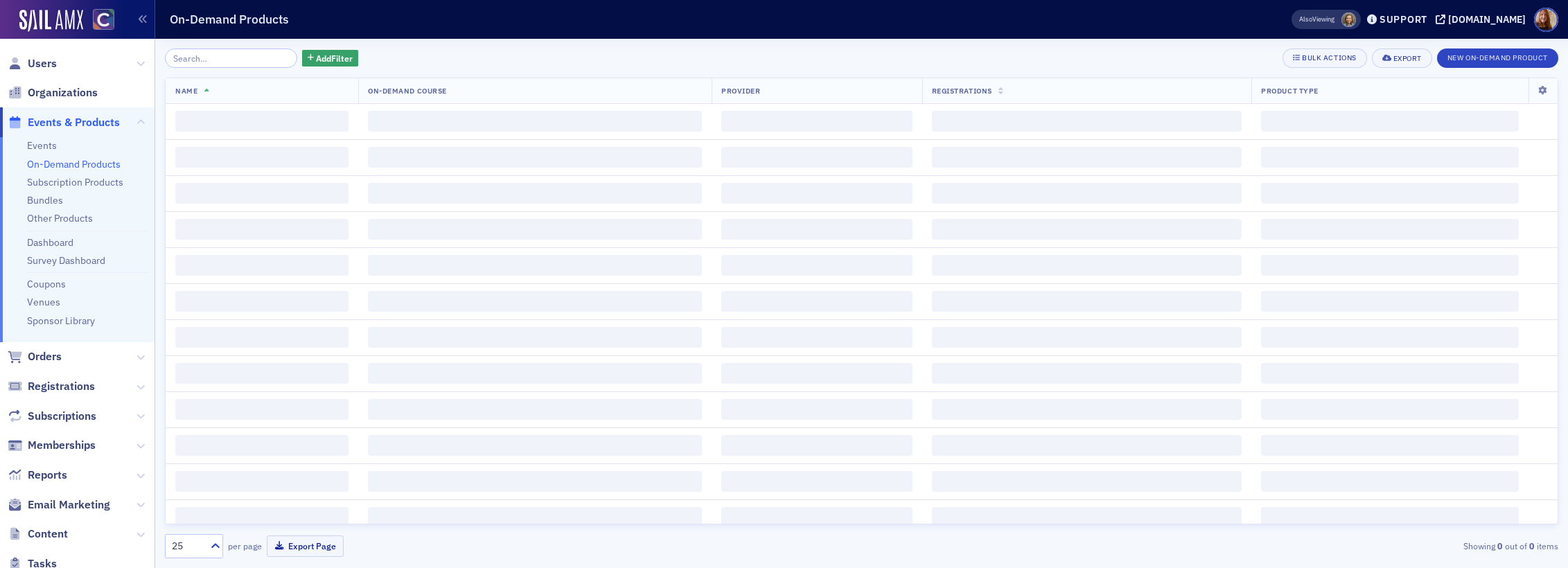
click at [200, 60] on input "search" at bounding box center [231, 58] width 133 height 20
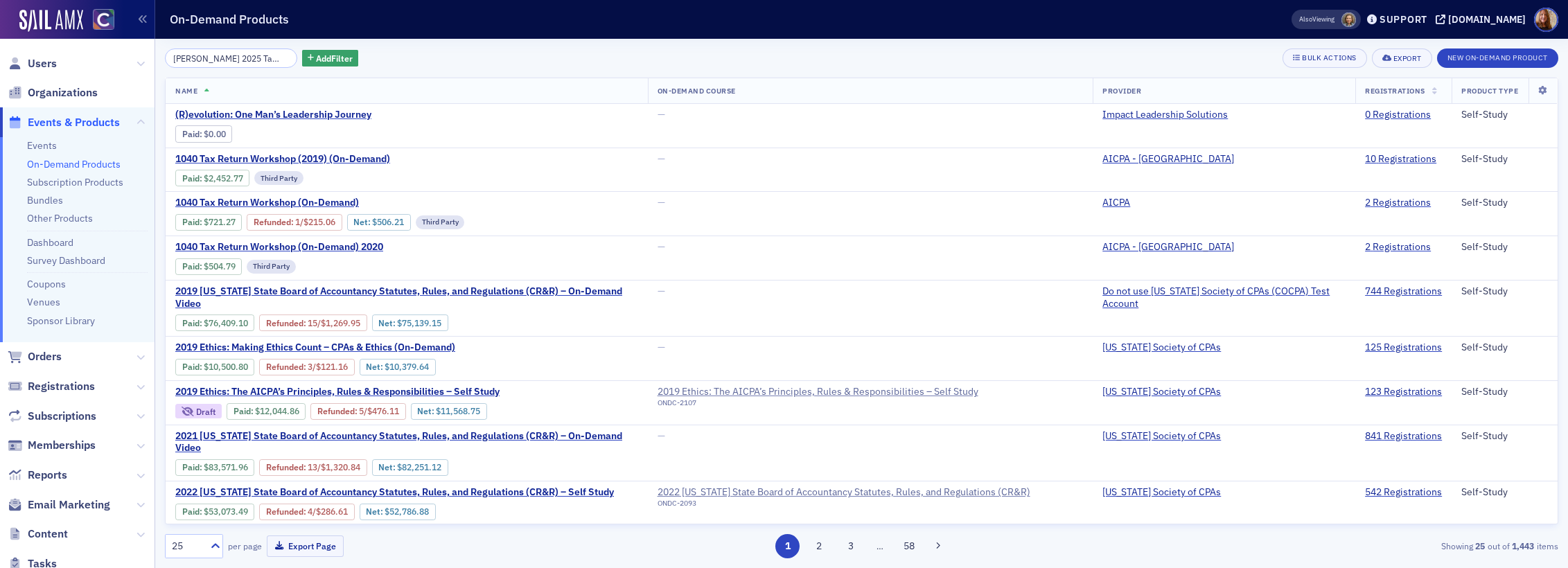
scroll to position [0, 12]
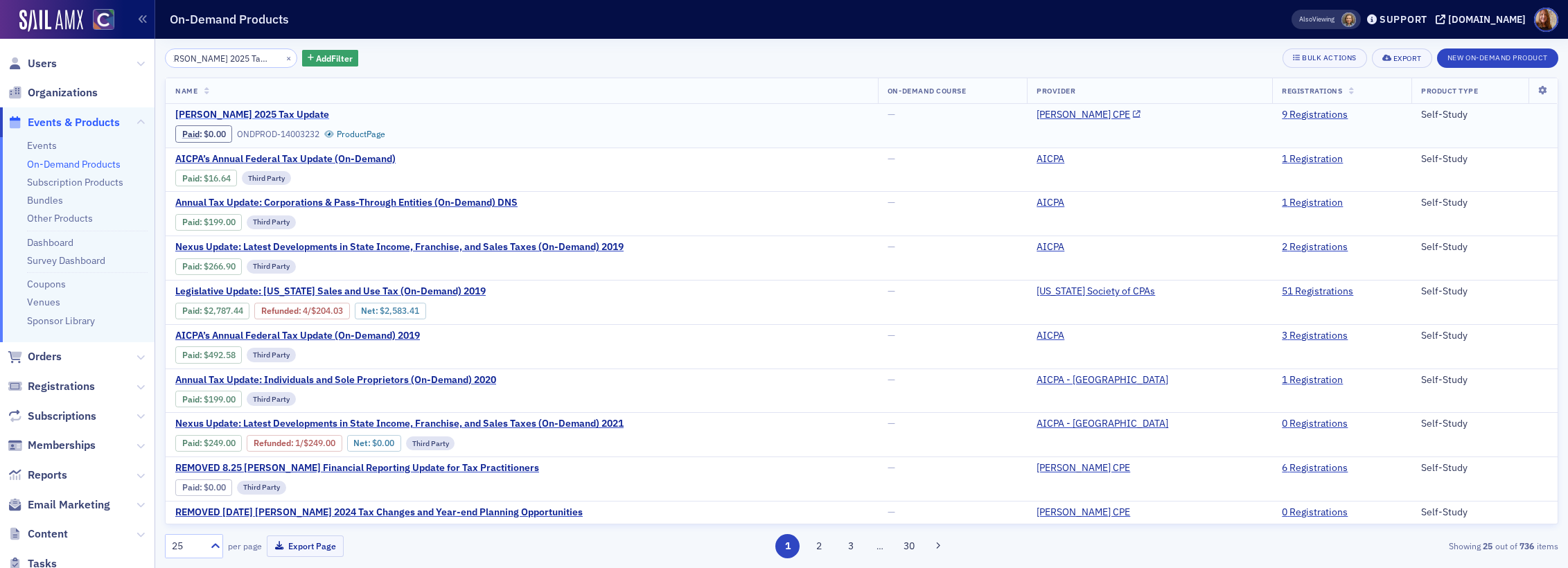
type input "Surgent's 2025 Tax Update"
click at [262, 115] on span "Surgent's 2025 Tax Update" at bounding box center [292, 115] width 233 height 13
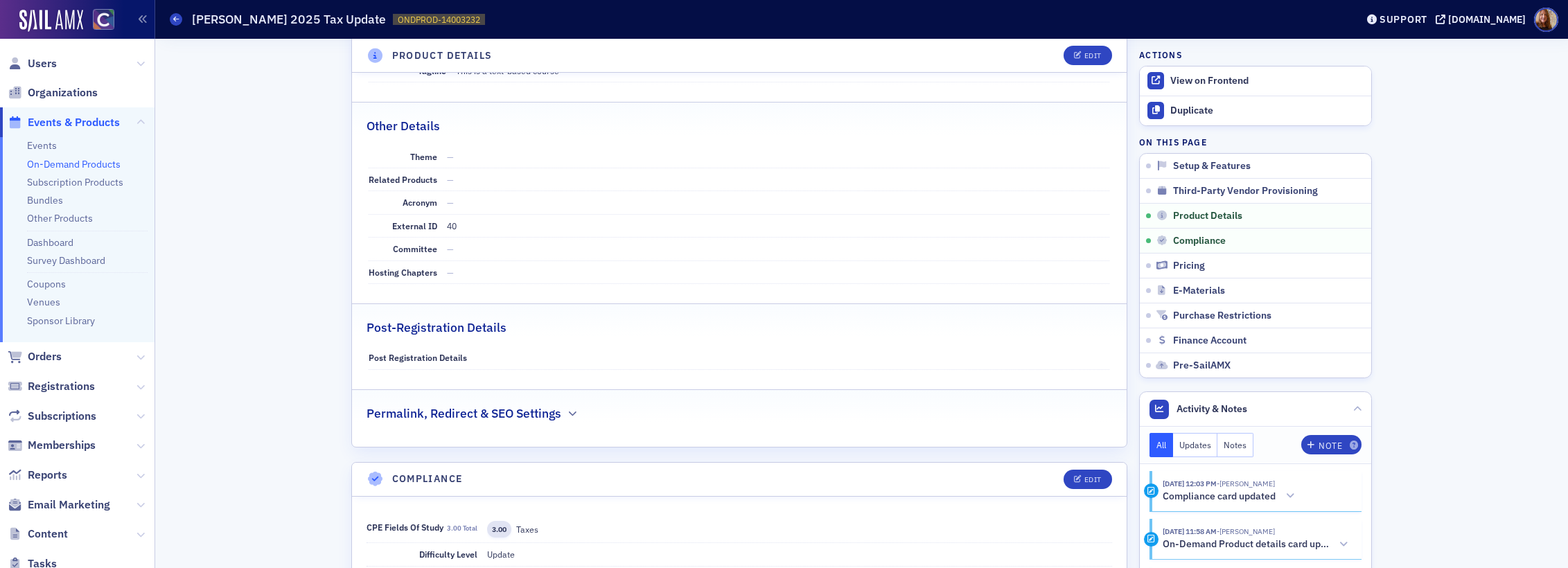
scroll to position [808, 0]
